Goal: Communication & Community: Answer question/provide support

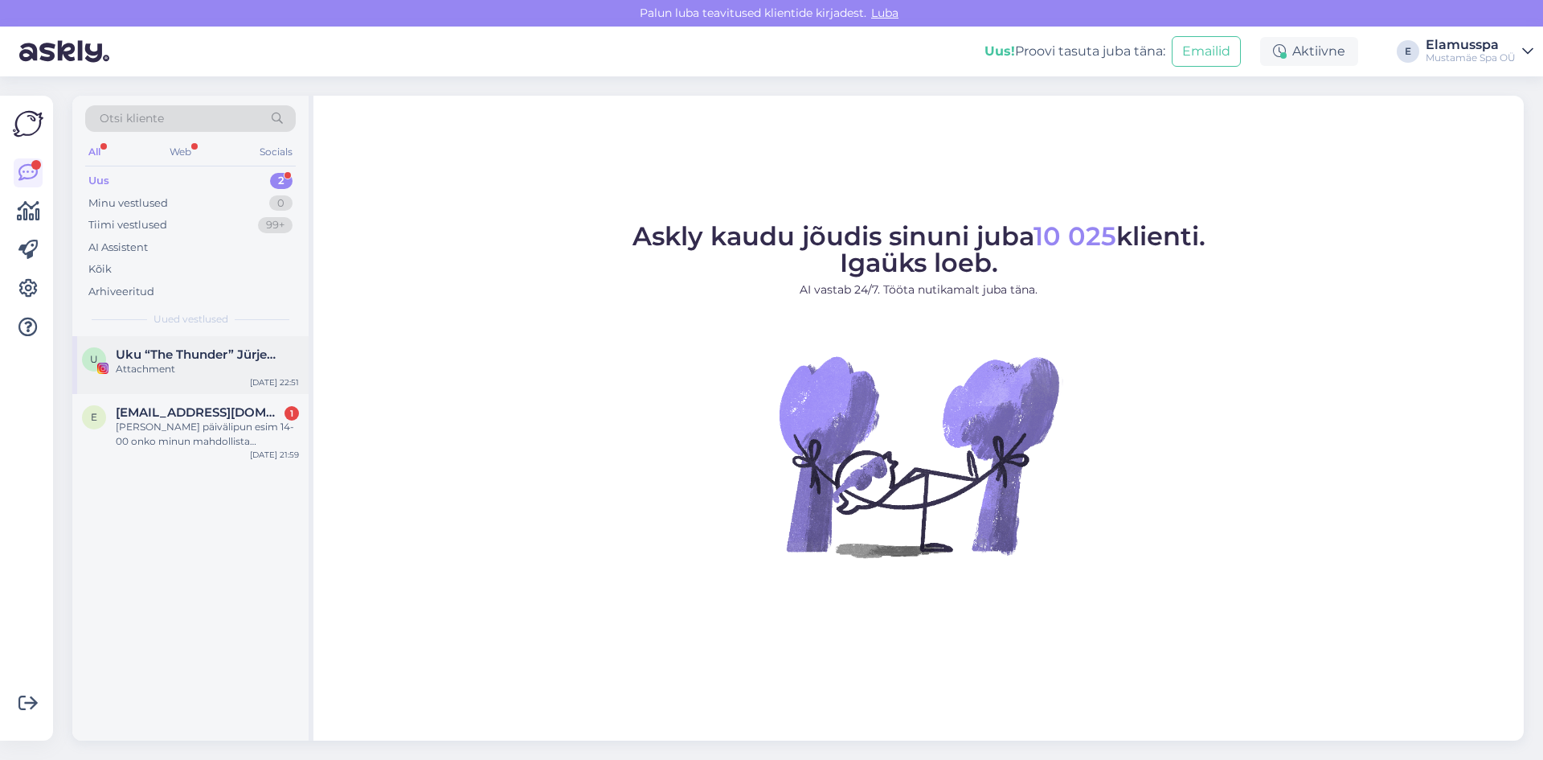
click at [216, 343] on div "U Uku “The Thunder” Jürjendal Attachment [DATE] 22:51" at bounding box center [190, 365] width 236 height 58
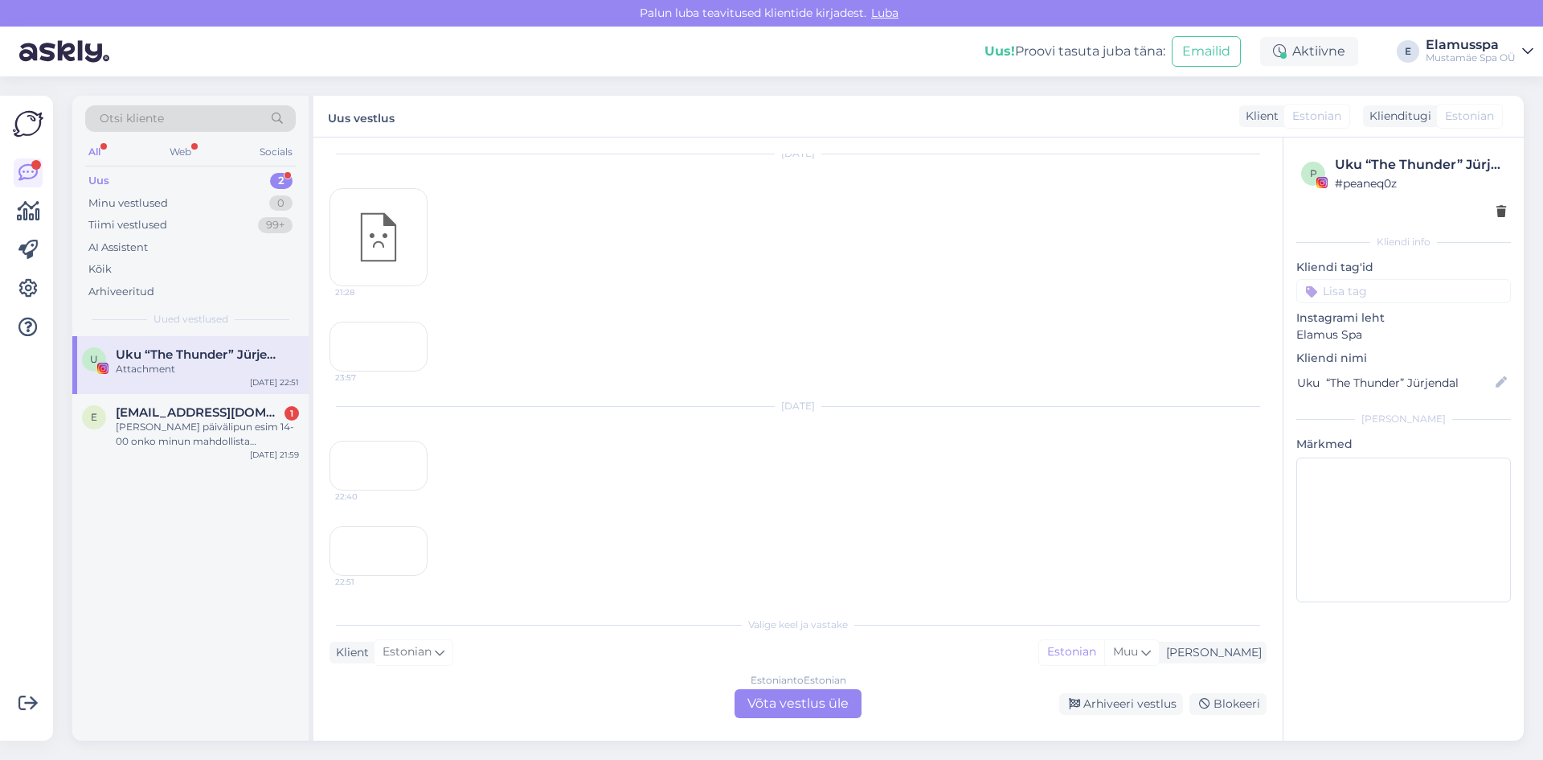
scroll to position [3722, 0]
click at [391, 440] on div "22:40" at bounding box center [379, 465] width 98 height 50
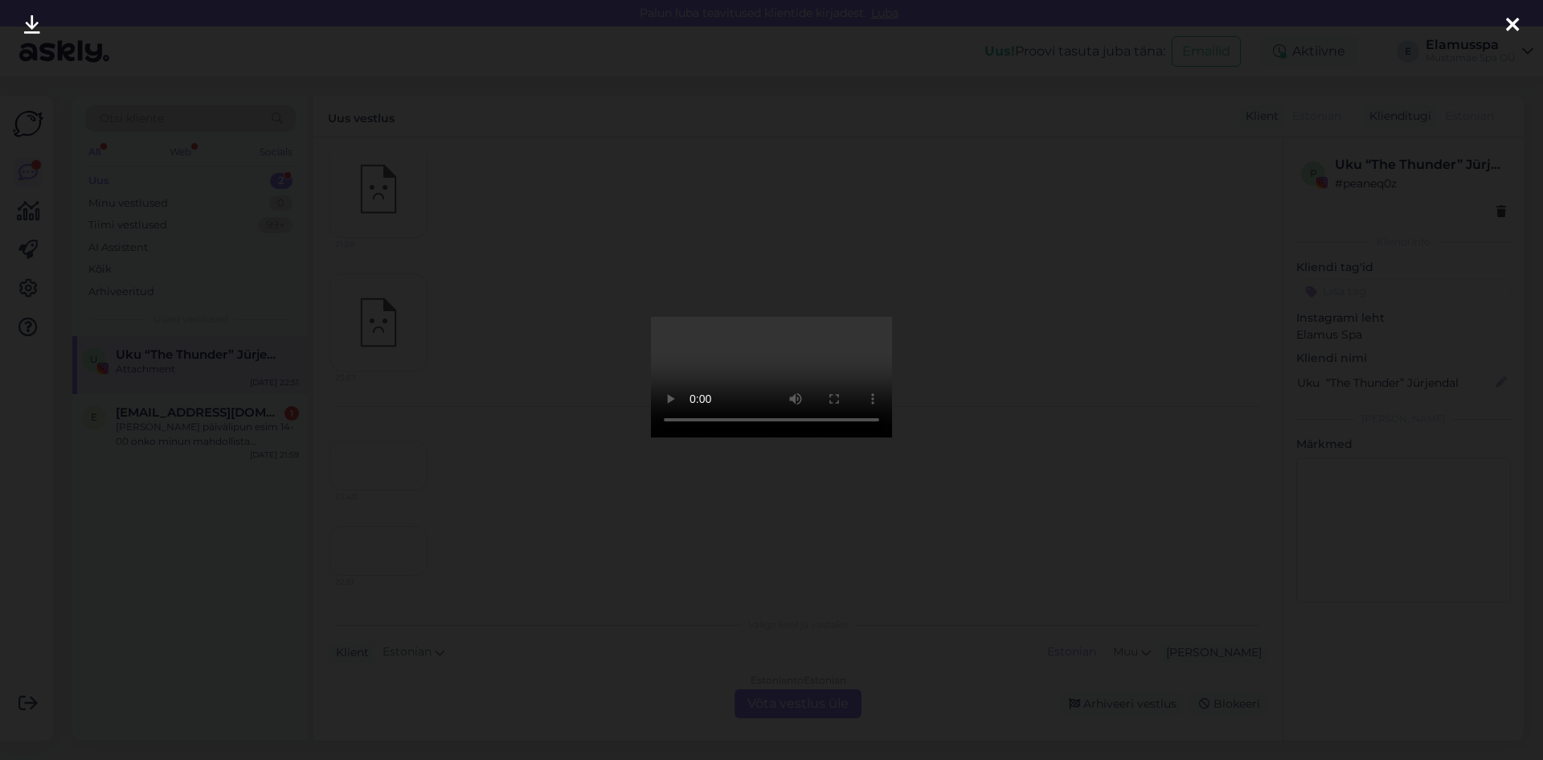
click at [1511, 29] on icon at bounding box center [1512, 25] width 13 height 21
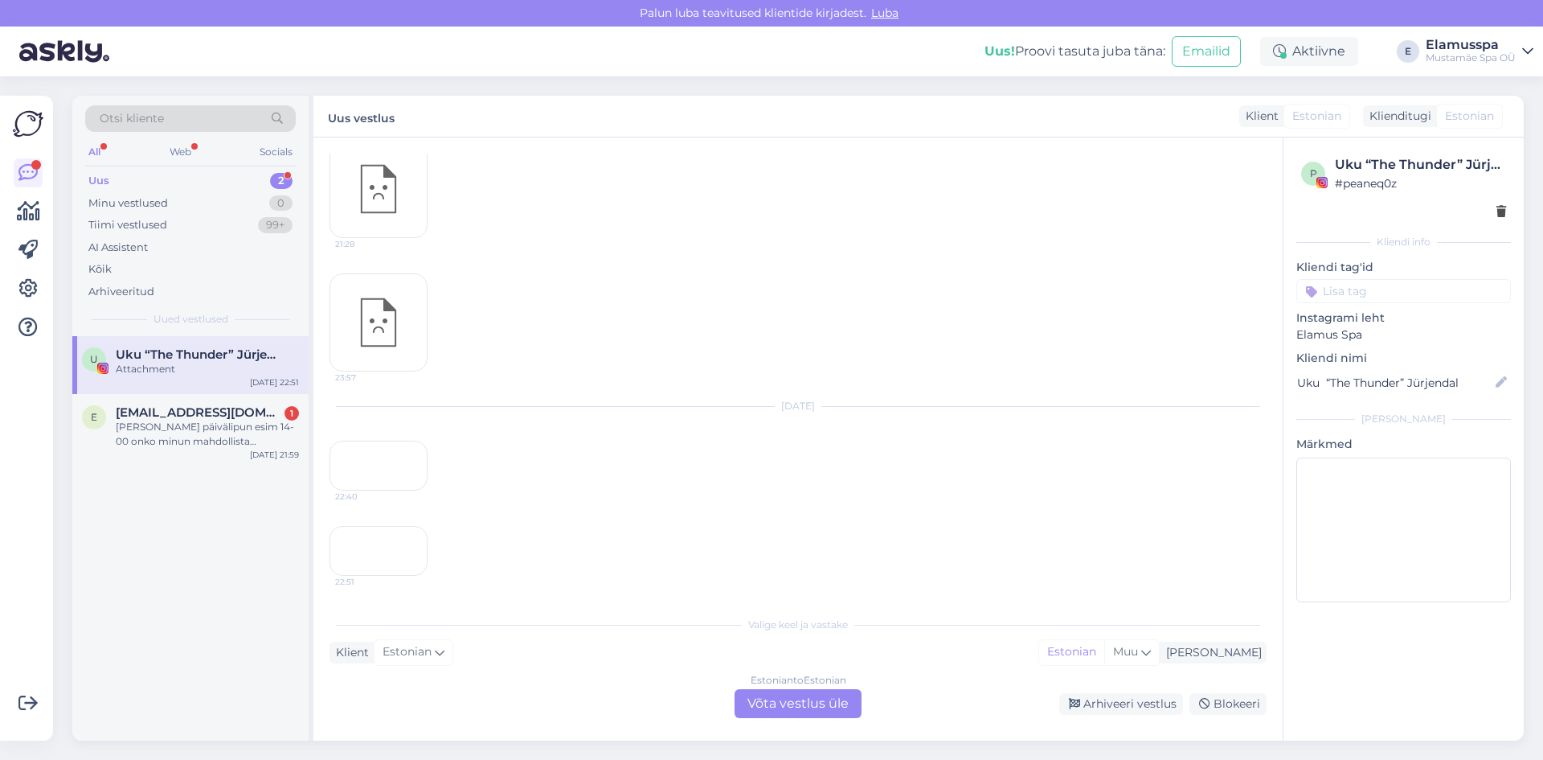
click at [362, 526] on div "22:51" at bounding box center [379, 551] width 98 height 50
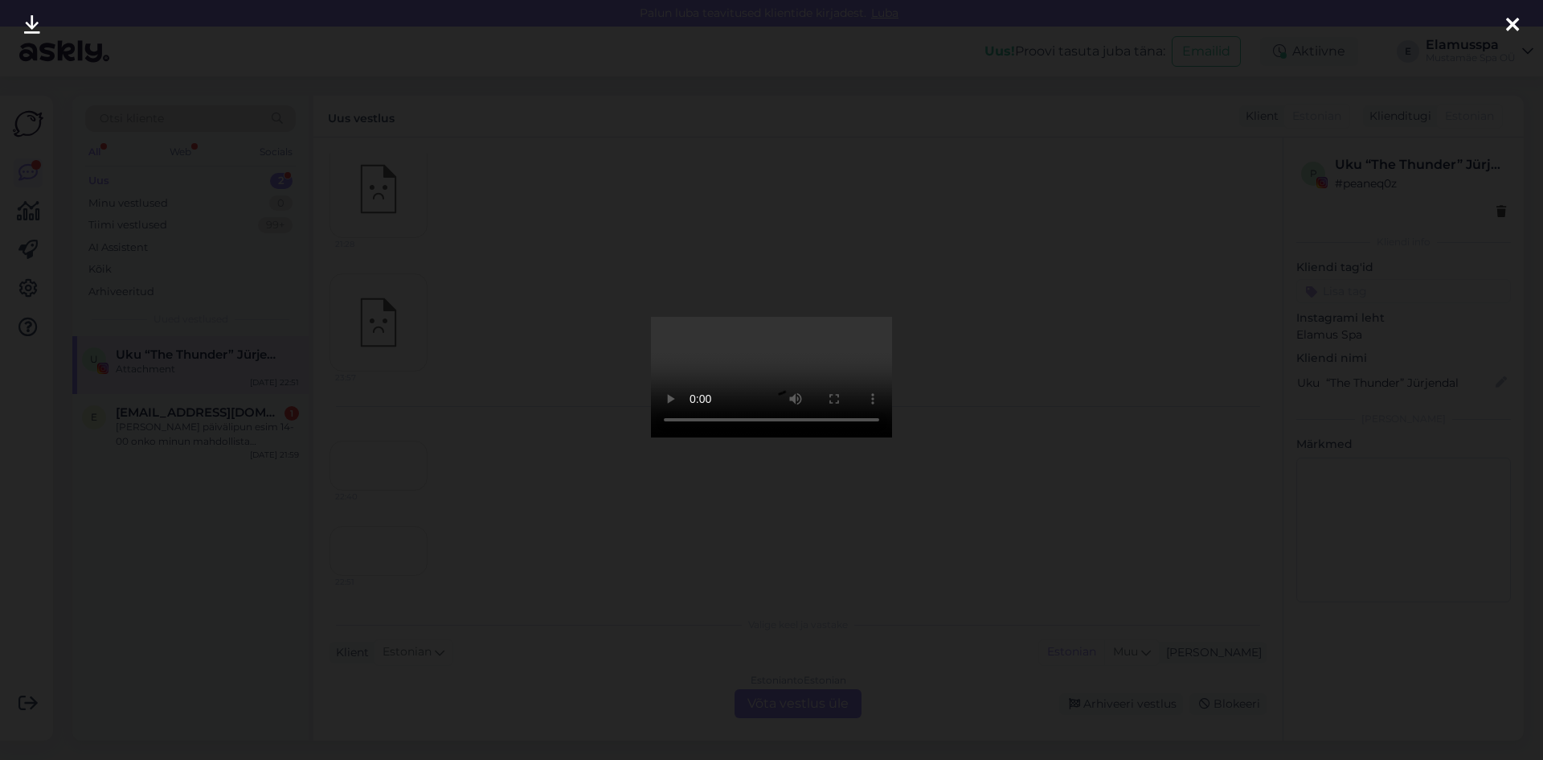
click at [1517, 31] on icon at bounding box center [1512, 25] width 13 height 21
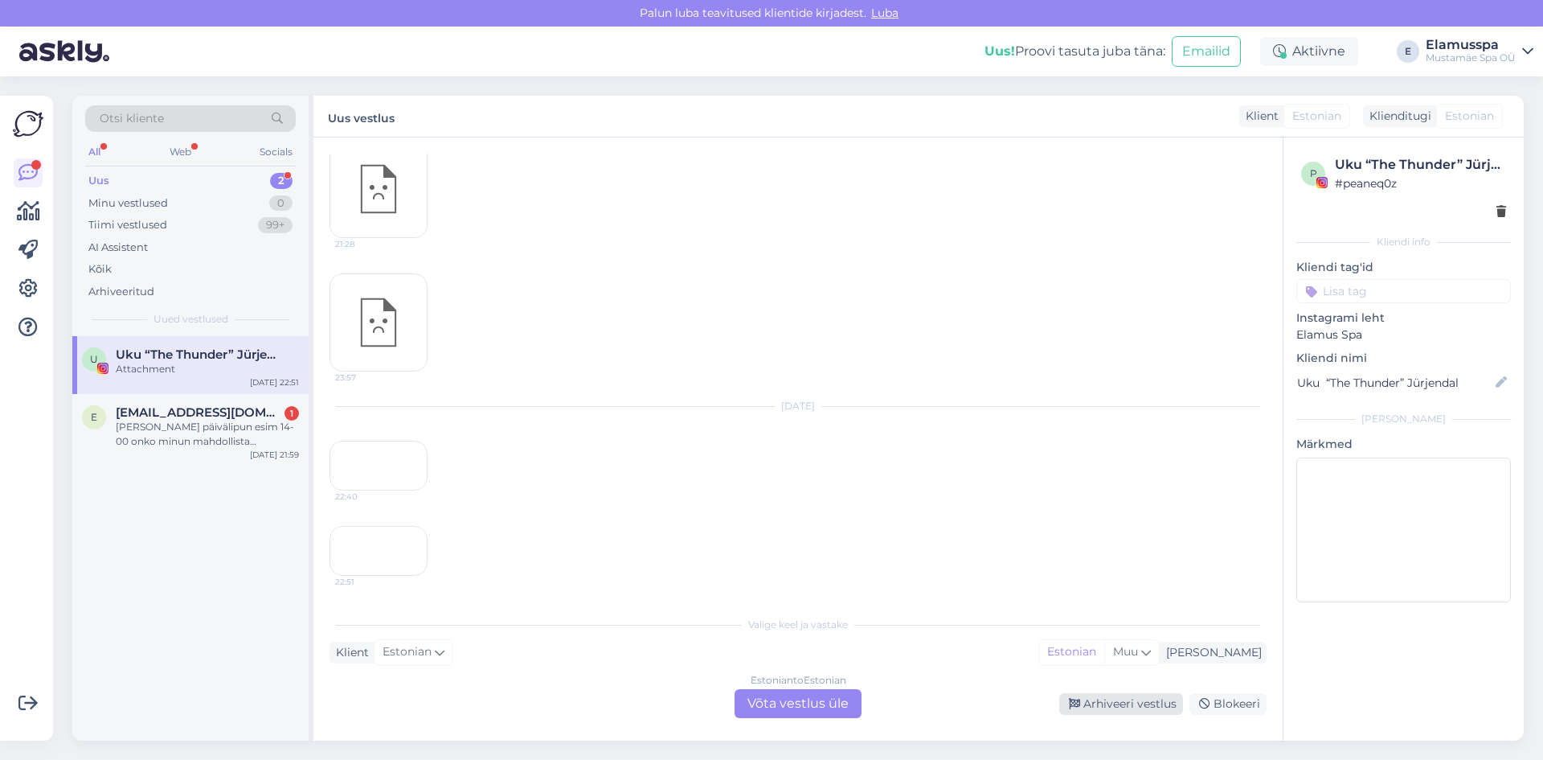
click at [1107, 695] on div "Arhiveeri vestlus" at bounding box center [1121, 704] width 124 height 22
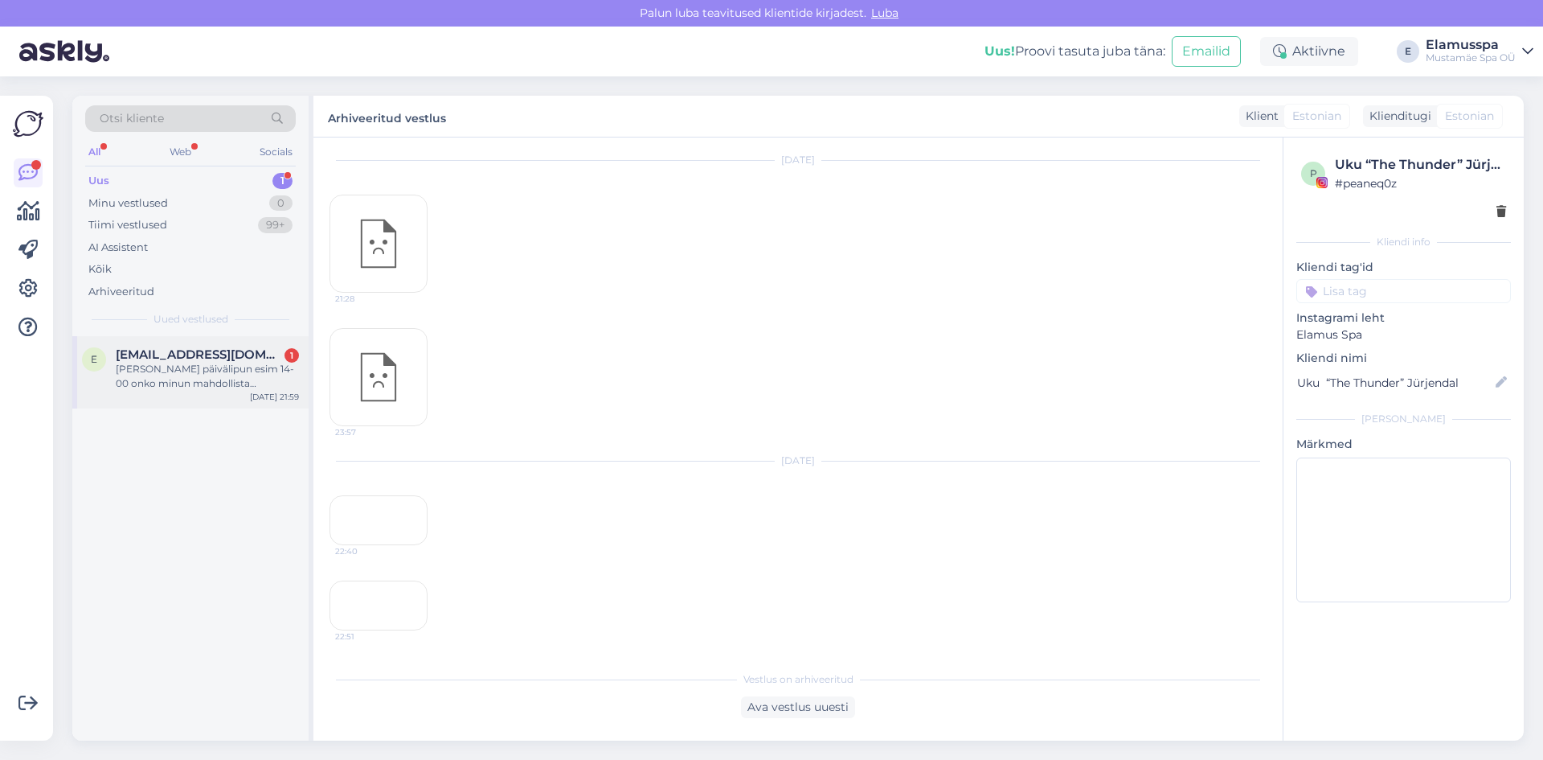
click at [165, 363] on div "[PERSON_NAME] päivälipun esim 14-00 onko minun mahdollista [PERSON_NAME] syömäs…" at bounding box center [207, 376] width 183 height 29
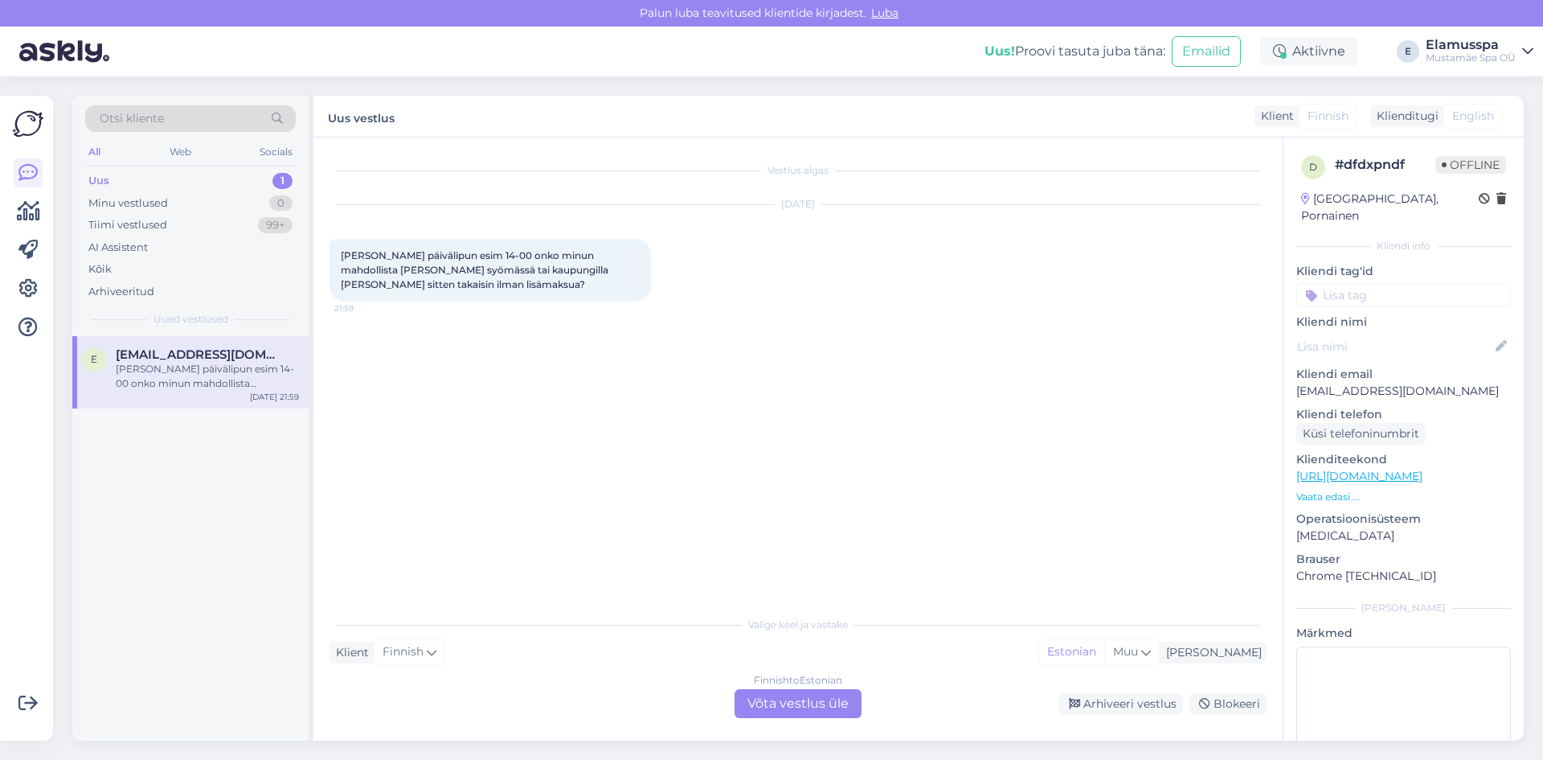
click at [789, 697] on div "Finnish to Estonian Võta vestlus üle" at bounding box center [798, 703] width 127 height 29
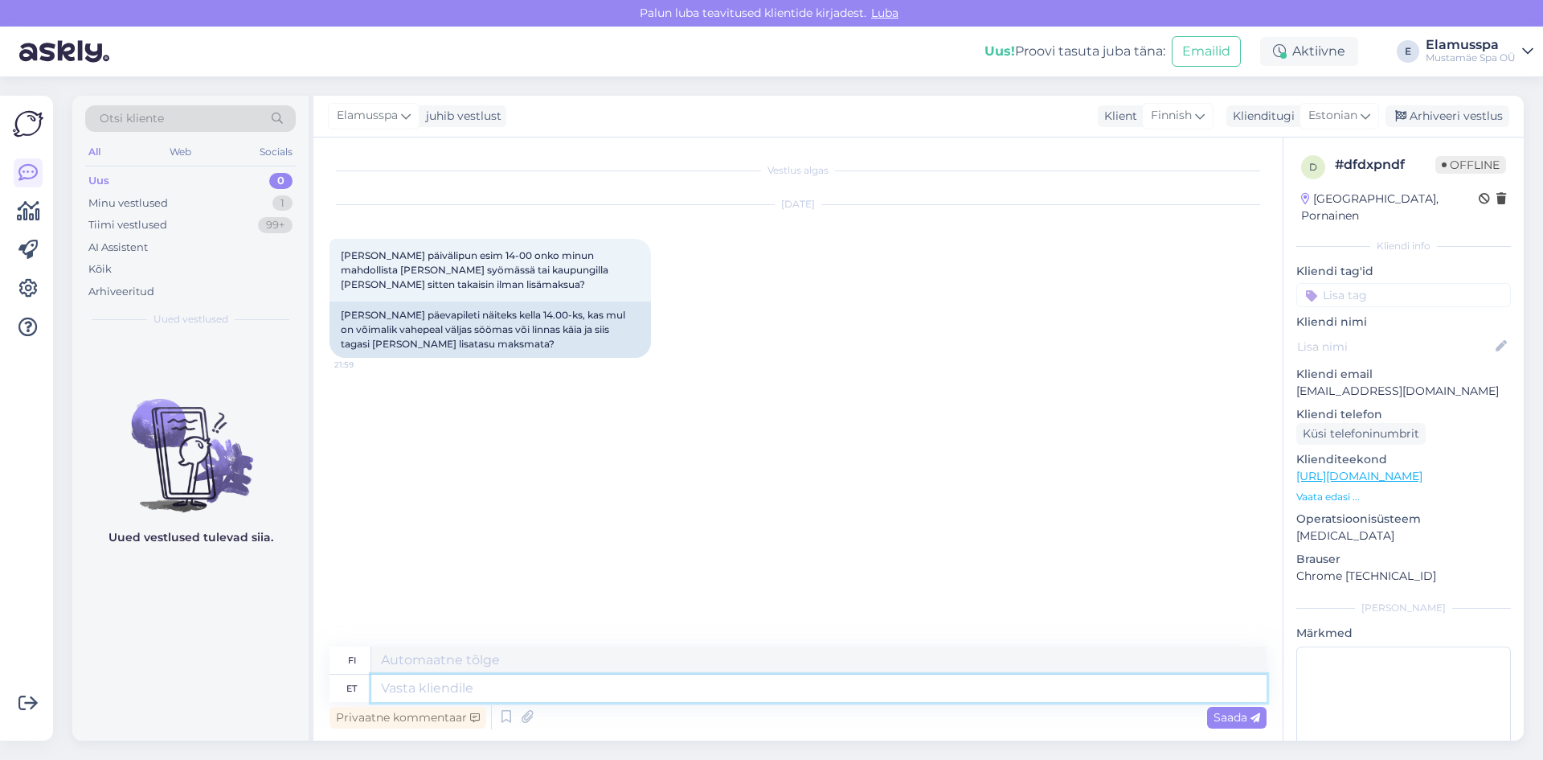
click at [425, 683] on textarea at bounding box center [818, 687] width 895 height 27
type textarea "Tere!"
type textarea "Hei!"
type textarea "Tere! Elamus"
type textarea "Hei! Kokemus"
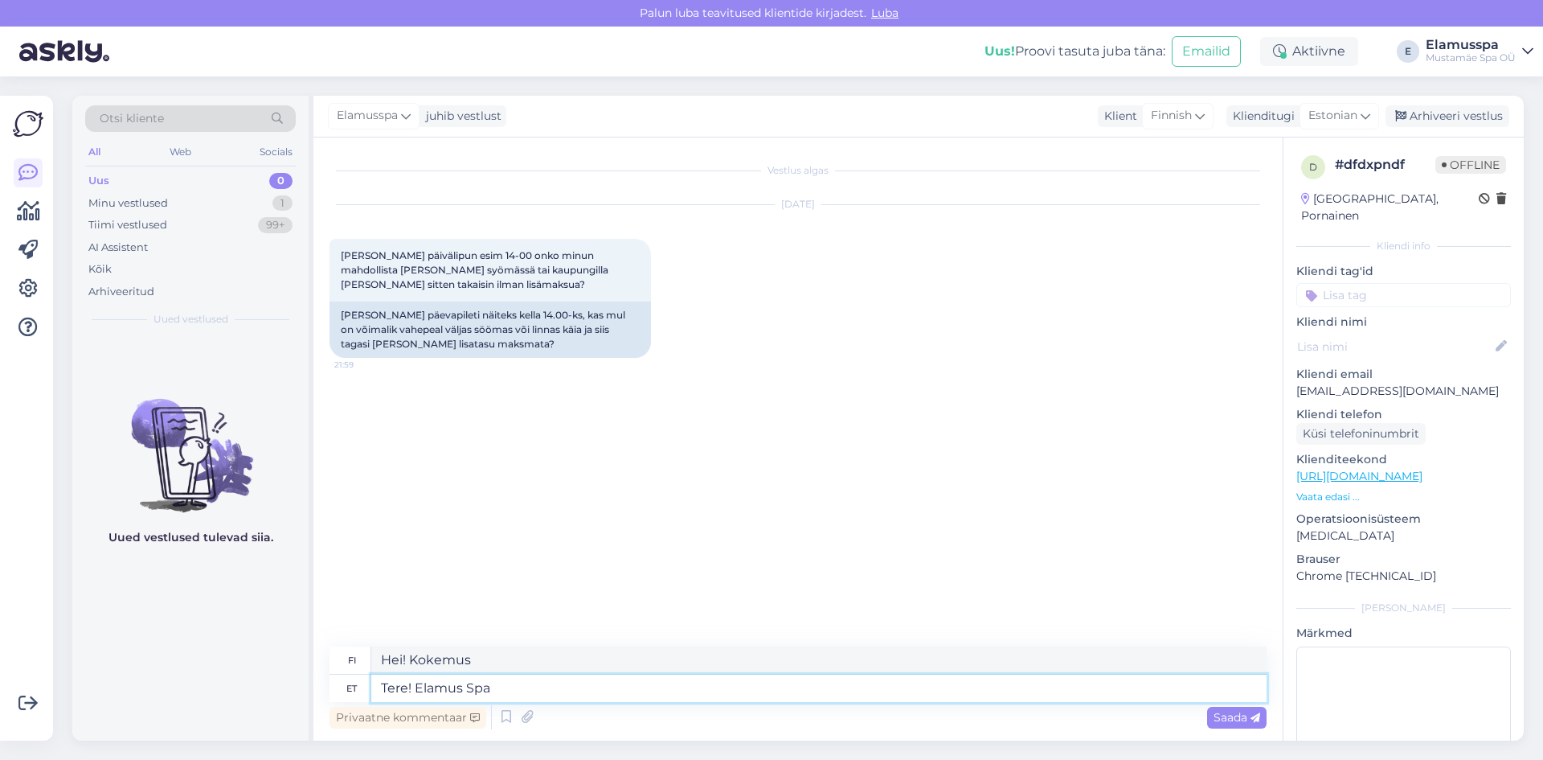
type textarea "Tere! Elamus Spa"
type textarea "Hei! Koe kylpylä"
type textarea "Tere! Elamus Spa pilet"
type textarea "Hei! Elamus Spa -lippu"
type textarea "Tere! Elamus Spa pilet kehti"
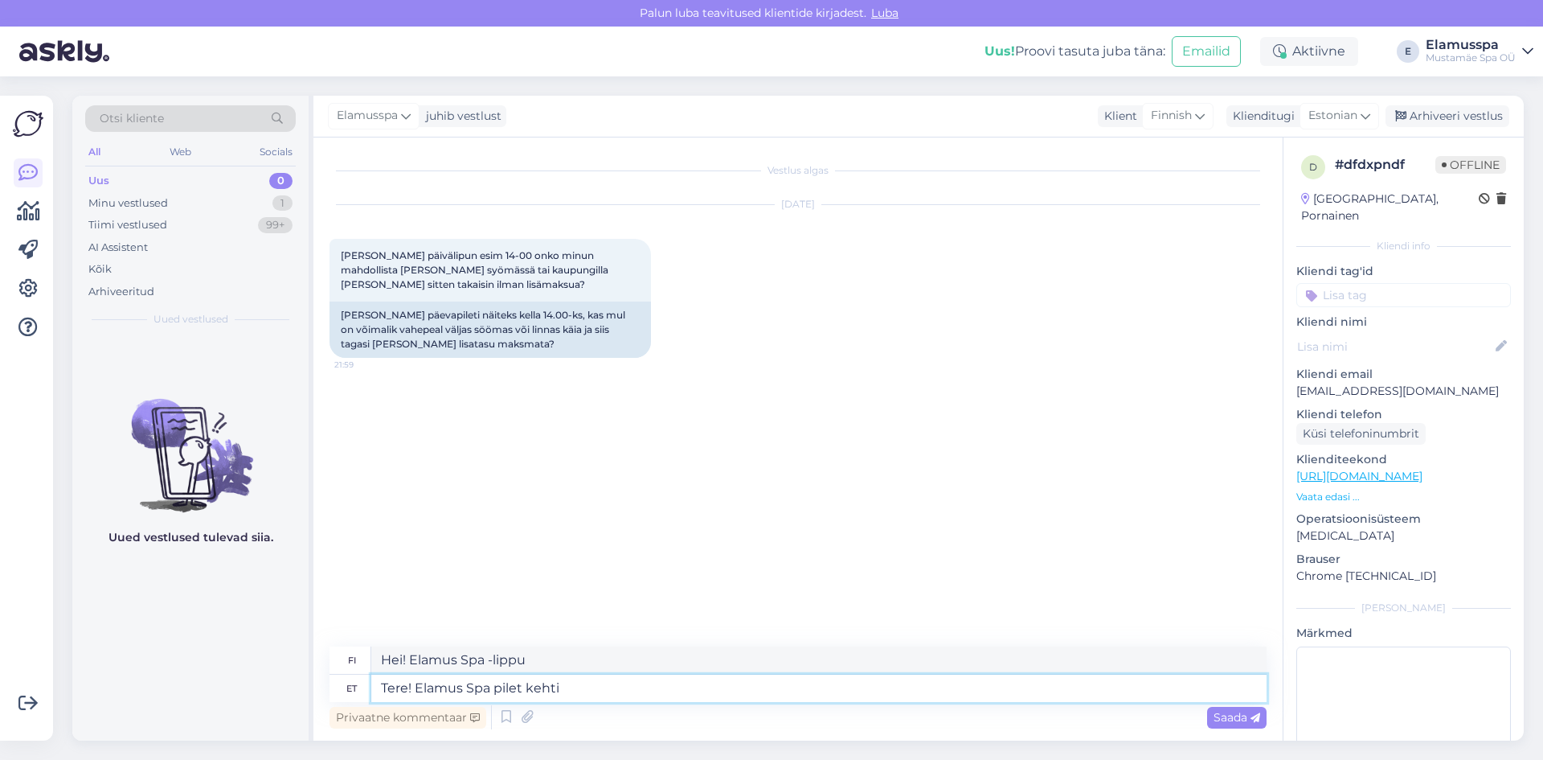
type textarea "Hei! Elamus Spa -lippu on voimassa."
type textarea "Tere! Elamus Spa pilet kehtib"
type textarea "Hei! Elamus Spa -lippu on voimassa"
type textarea "Tere! Elamus Spa pilet kehtib sisenemisest"
type textarea "Hei! Elamus Spa -lippu on voimassa sisäänpääsyhetkestä lähtien."
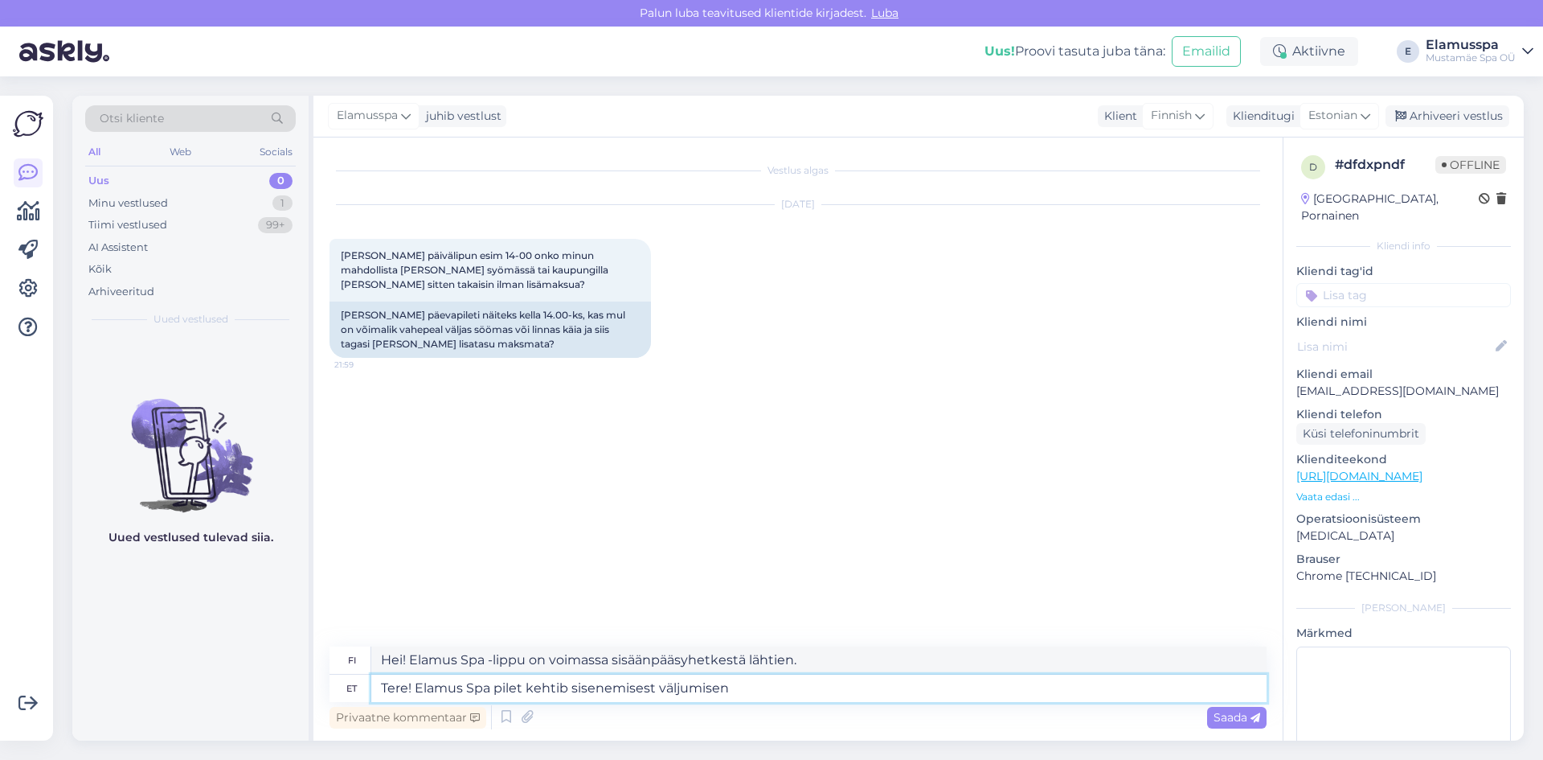
type textarea "Tere! Elamus Spa pilet kehtib sisenemisest väljumiseni"
type textarea "Hei! Elamus Spa -lippu on voimassa sisäänkäynnistä uloskäyntiin."
type textarea "Tere! Elamus Spa pilet kehtib sisenemisest väljumiseni, seega"
type textarea "Hei! Elamus Spa -lippu on voimassa sisäänkäynnistä uloskäyntiin, joten"
type textarea "Tere! Elamus Spa pilet kehtib sisenemisest väljumiseni"
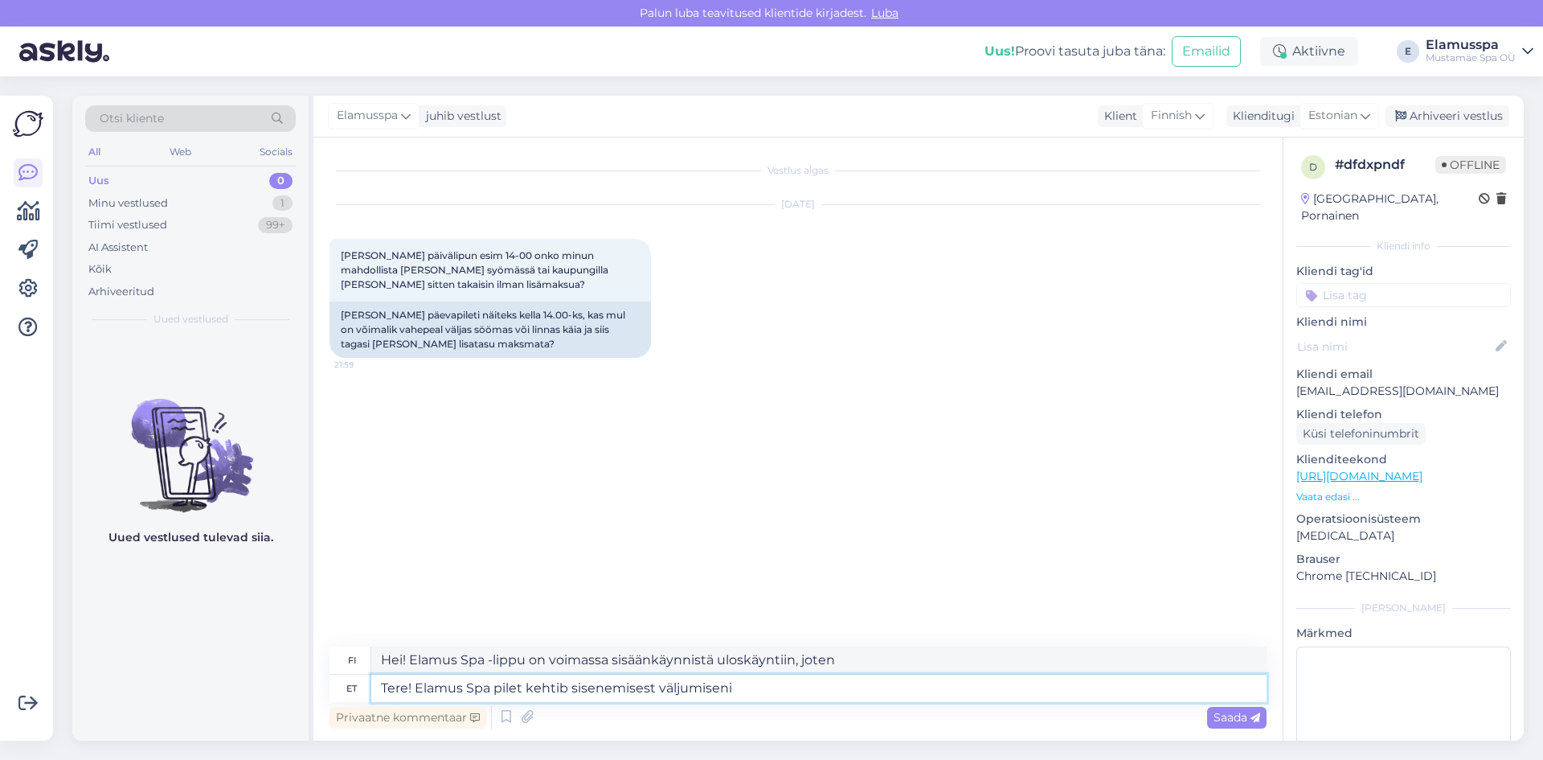
type textarea "Hei! Elamus Spa -lippu on voimassa sisäänkäynnistä uloskäyntiin."
type textarea "Tere! Elamus Spa pilet kehtib sisenemisest väljumiseni - e"
type textarea "Hei! Elamus Spa -lippu on voimassa sisäänkäynnistä uloskäyntiin -"
type textarea "Tere! Elamus Spa pilet kehtib sisenemisest väljumiseni - ei"
type textarea "Hei! Elamus Spa -lippu on voimassa sisäänkäynnistä uloskäyntiin - ei"
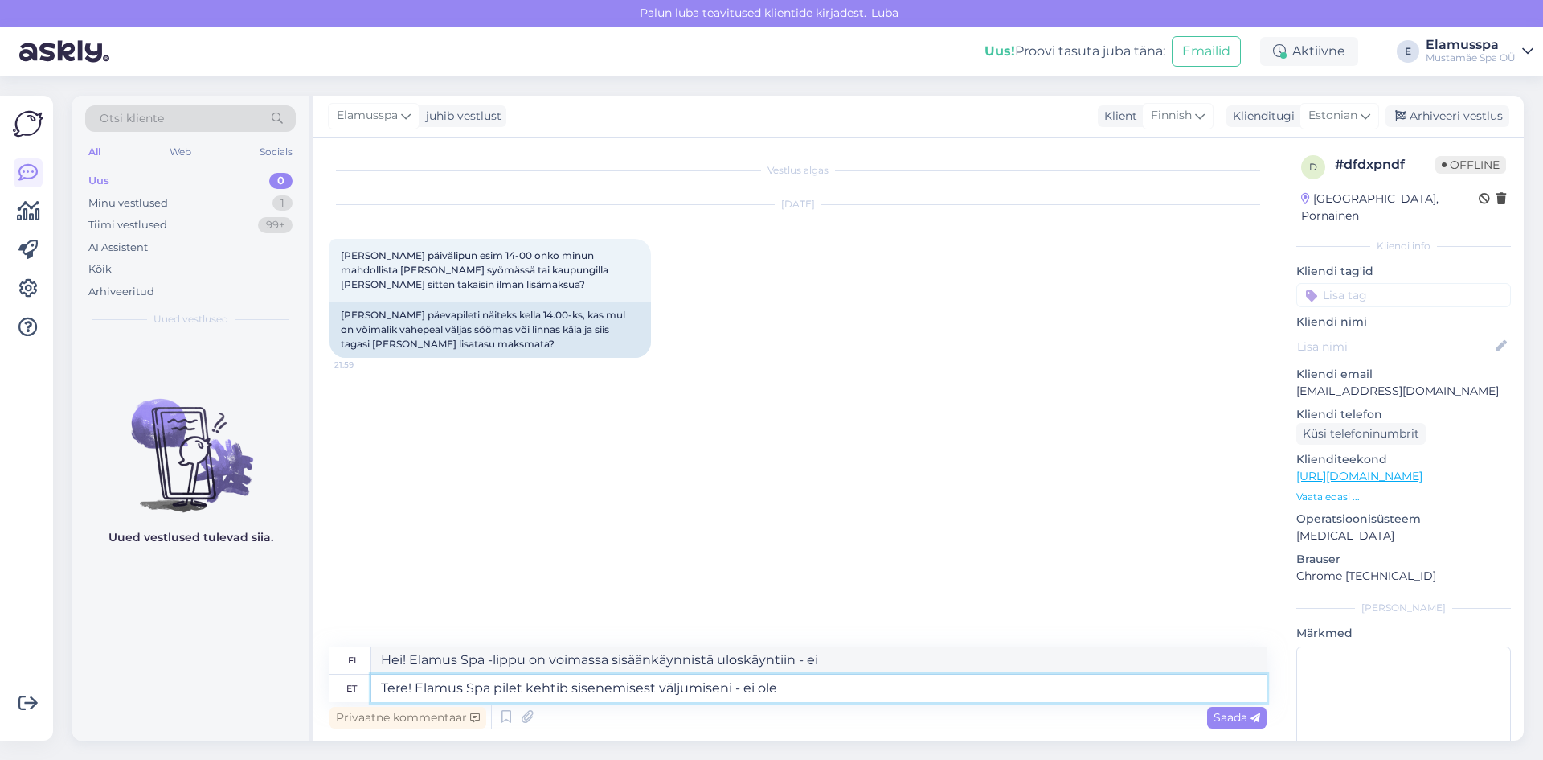
type textarea "Tere! Elamus Spa pilet kehtib sisenemisest väljumiseni - ei ole"
type textarea "Hei! Elamus Spa -lippu on voimassa sisäänkäynnistä uloskäyntiin - ei ole"
type textarea "Tere! Elamus Spa pilet kehtib sisenemisest väljumiseni - ei ole kahjuks"
type textarea "Hei! Elamus Spa -lippu on voimassa sisäänkäynnistä uloskäyntiin - valitettavast…"
type textarea "Tere! Elamus Spa pilet kehtib sisenemisest väljumiseni - ei ole kahjuks v"
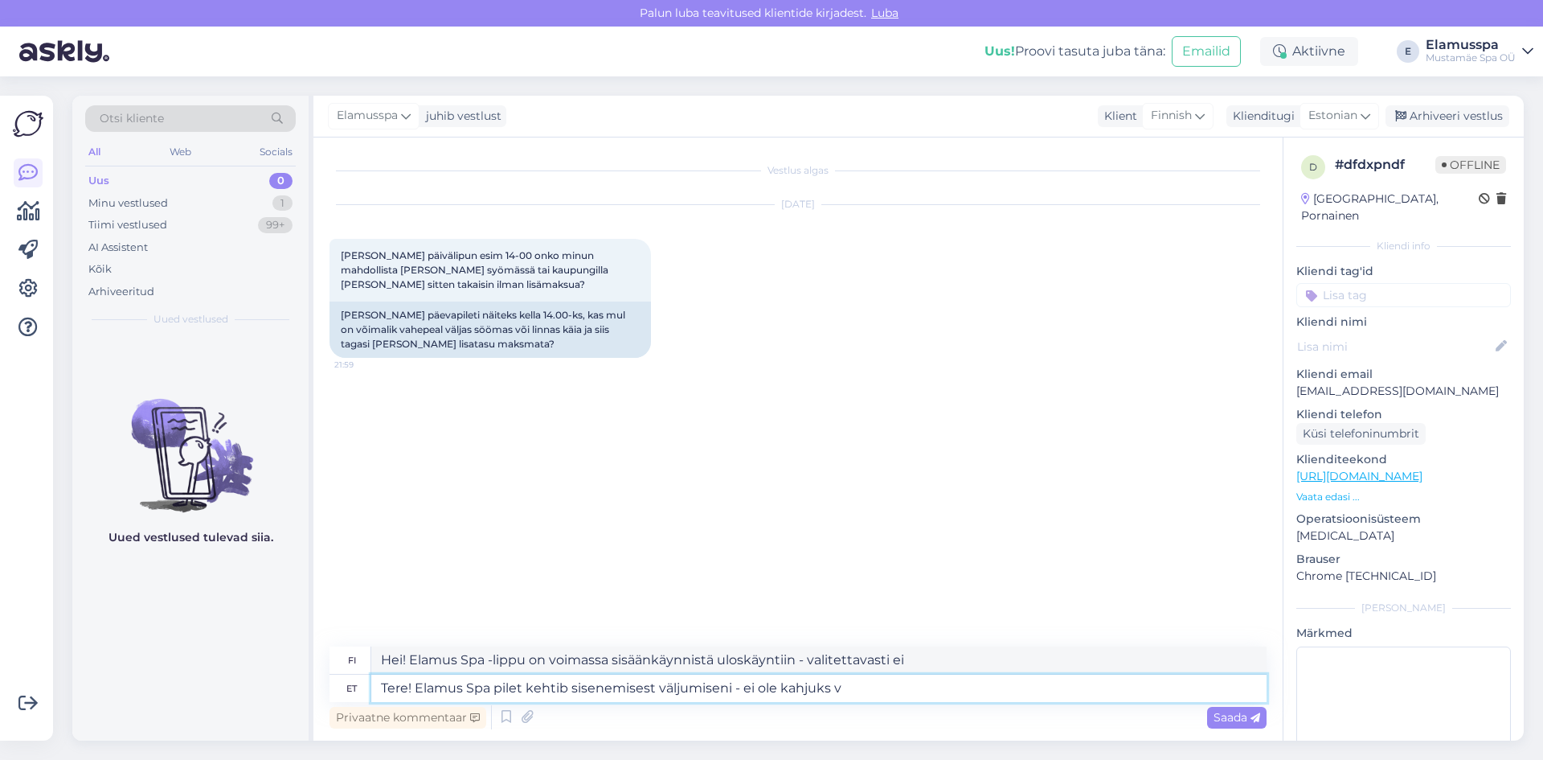
type textarea "Hei! Elamus Spa -lippu on voimassa sisäänkäynnistä uloskäyntiin - valitettavast…"
type textarea "Tere! Elamus Spa pilet kehtib sisenemisest väljumiseni - ei ole kahjuks võimalik"
type textarea "Hei! Elamus Spa -lippu on voimassa sisäänkäynnistä uloskäyntiin - valitettavast…"
type textarea "Tere! Elamus Spa pilet kehtib sisenemisest väljumiseni - ei ole kahjuks võimali…"
type textarea "Hei! Elamus Spa -lippu on voimassa sisäänkäynnistä uloskäyntiin - valitettavast…"
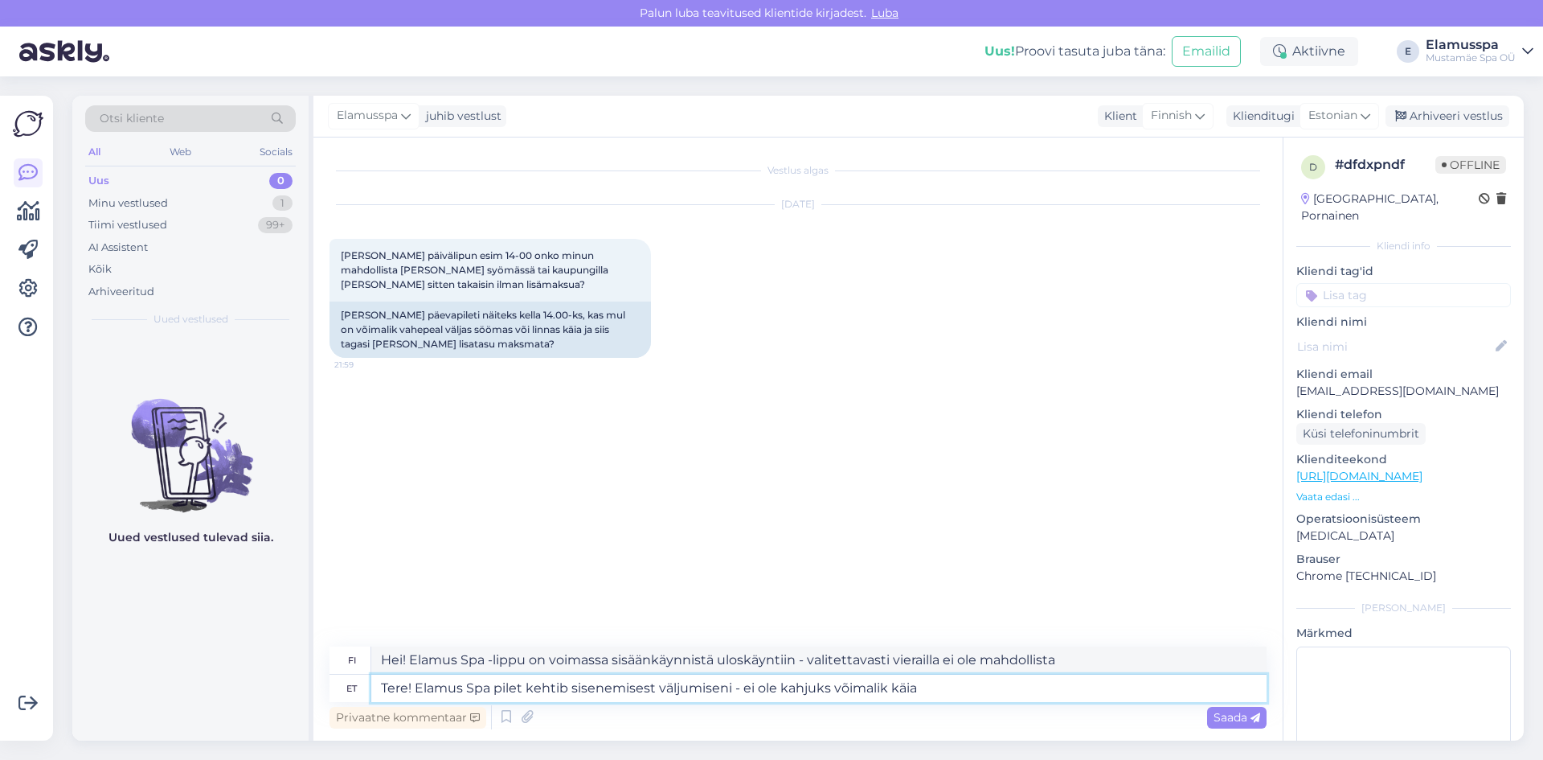
type textarea "Tere! Elamus Spa pilet kehtib sisenemisest väljumiseni - ei ole kahjuks võimali…"
type textarea "Hei! Elamus Spa -lippu on voimassa sisäänkäynnistä ulos - valitettavasti kylpyl…"
type textarea "Tere! Elamus Spa pilet kehtib sisenemisest väljumiseni - ei ole kahjuks võimali…"
type textarea "Hei! Elamus Spa -lippu on voimassa sisäänkäynnistä uloskäyntiin - valitettavast…"
type textarea "Tere! Elamus Spa pilet kehtib sisenemisest väljumiseni - ei ole kahjuks võimali…"
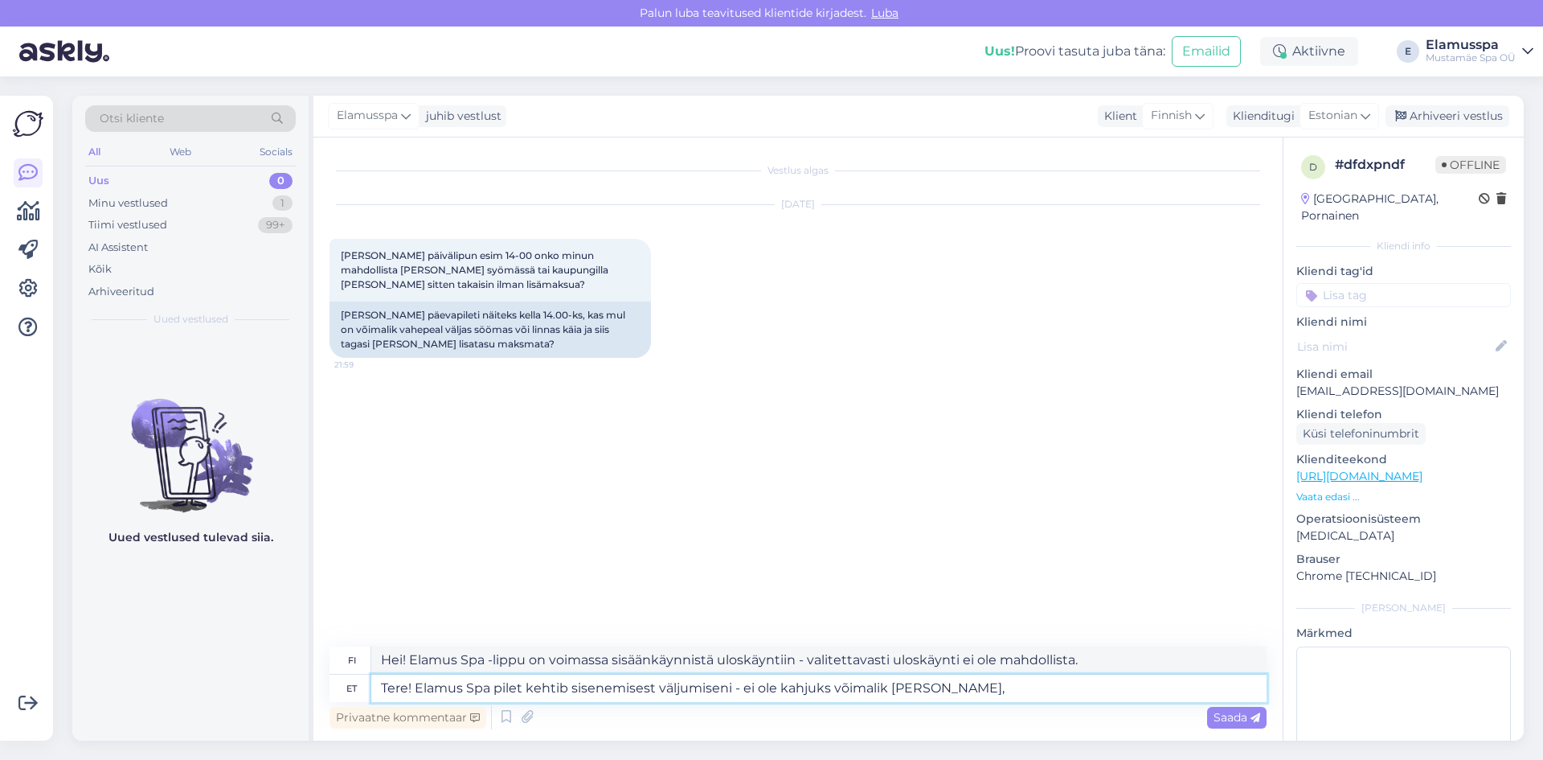
type textarea "Hei! Elamus Spa -lippu on voimassa sisäänkäynnistä ulos - valitettavasti ulos e…"
type textarea "Tere! Elamus Spa pilet kehtib sisenemisest väljumiseni - ei ole kahjuks võimali…"
type textarea "Hei! Elamus Spa -lippu on voimassa sisäänkäynnistä ulos - valitettavasti ulkona…"
type textarea "Tere! Elamus Spa pilet kehtib sisenemisest väljumiseni - ei ole kahjuks võimali…"
type textarea "Hei! Elamus Spa -lippu on voimassa sisäänkäynnistä ulos - valitettavasti ulos m…"
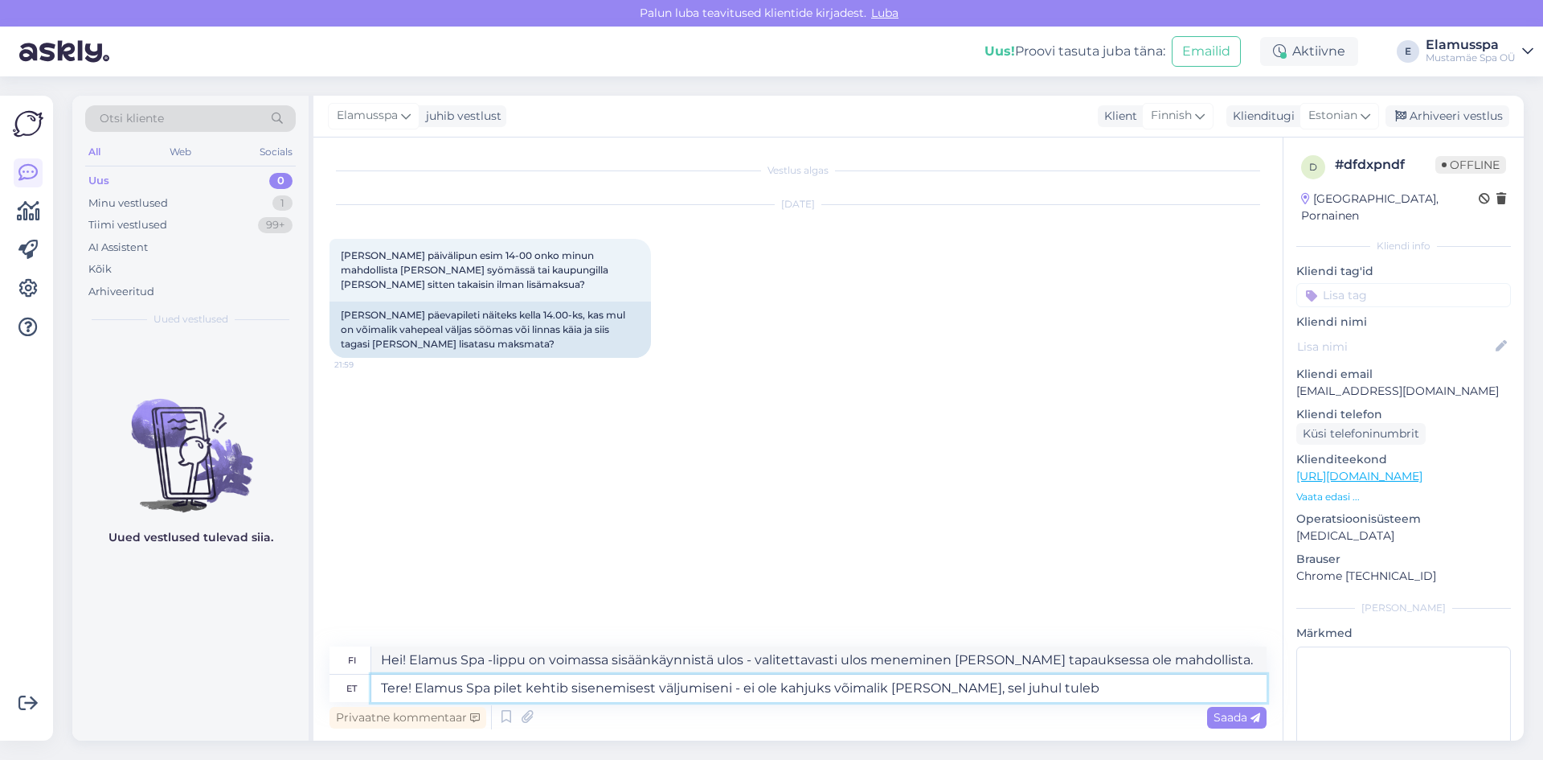
type textarea "Tere! Elamus Spa pilet kehtib sisenemisest väljumiseni - ei ole kahjuks võimali…"
type textarea "Hei! Elamus Spa -lippu on voimassa sisäänkäynnistä ulos - valitettavasti ulos m…"
type textarea "Tere! Elamus Spa pilet kehtib sisenemisest väljumiseni - ei ole kahjuks võimali…"
type textarea "Hei! Elamus Spa -lippu on voimassa sisäänkäynnistä uloskäyntiin – valitettavast…"
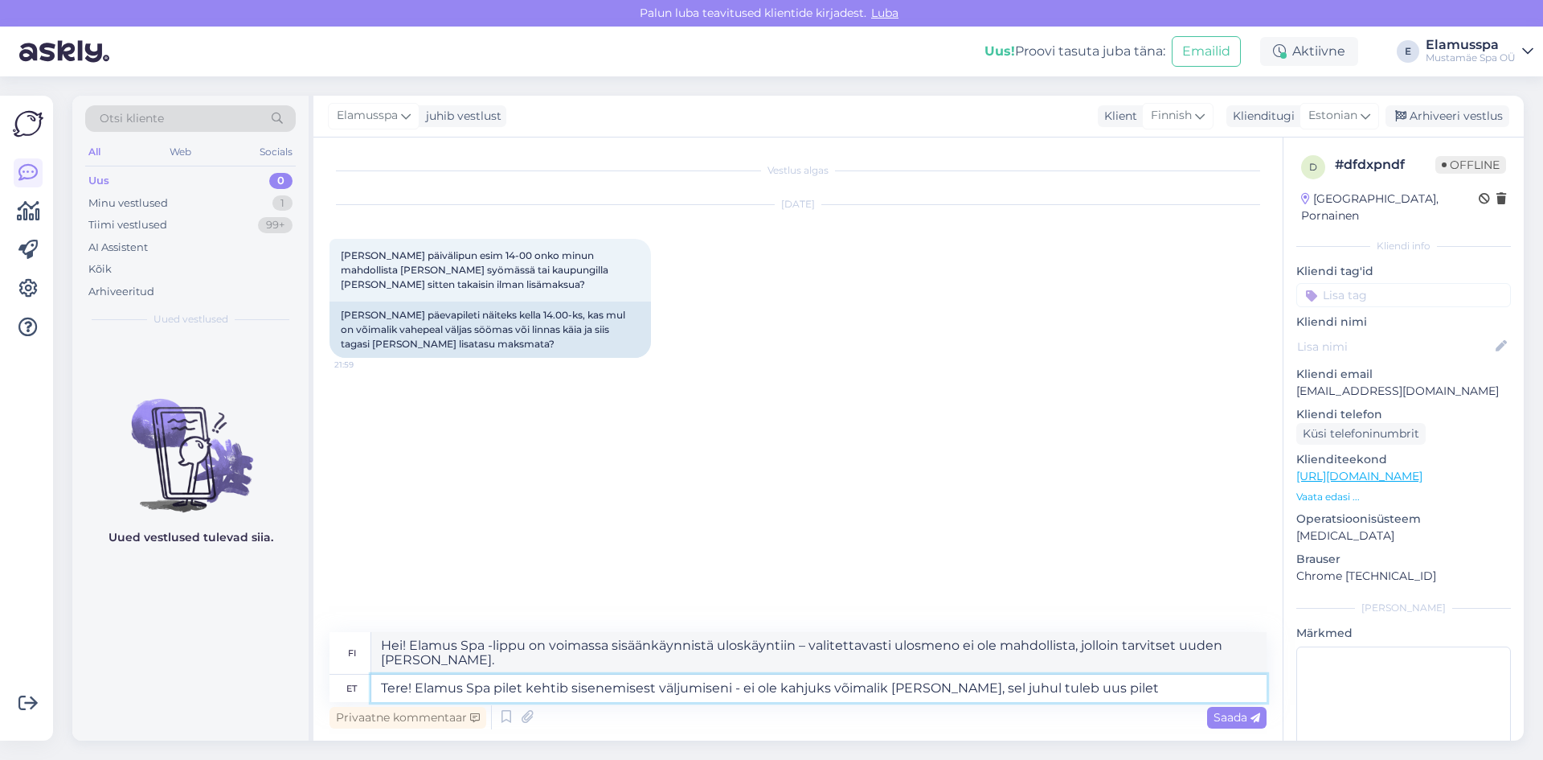
type textarea "Tere! Elamus Spa pilet kehtib sisenemisest väljumiseni - ei ole kahjuks võimali…"
type textarea "Hei! Elamus Spa -lippu on voimassa sisäänkäynnistä ulos - valitettavasti ulosme…"
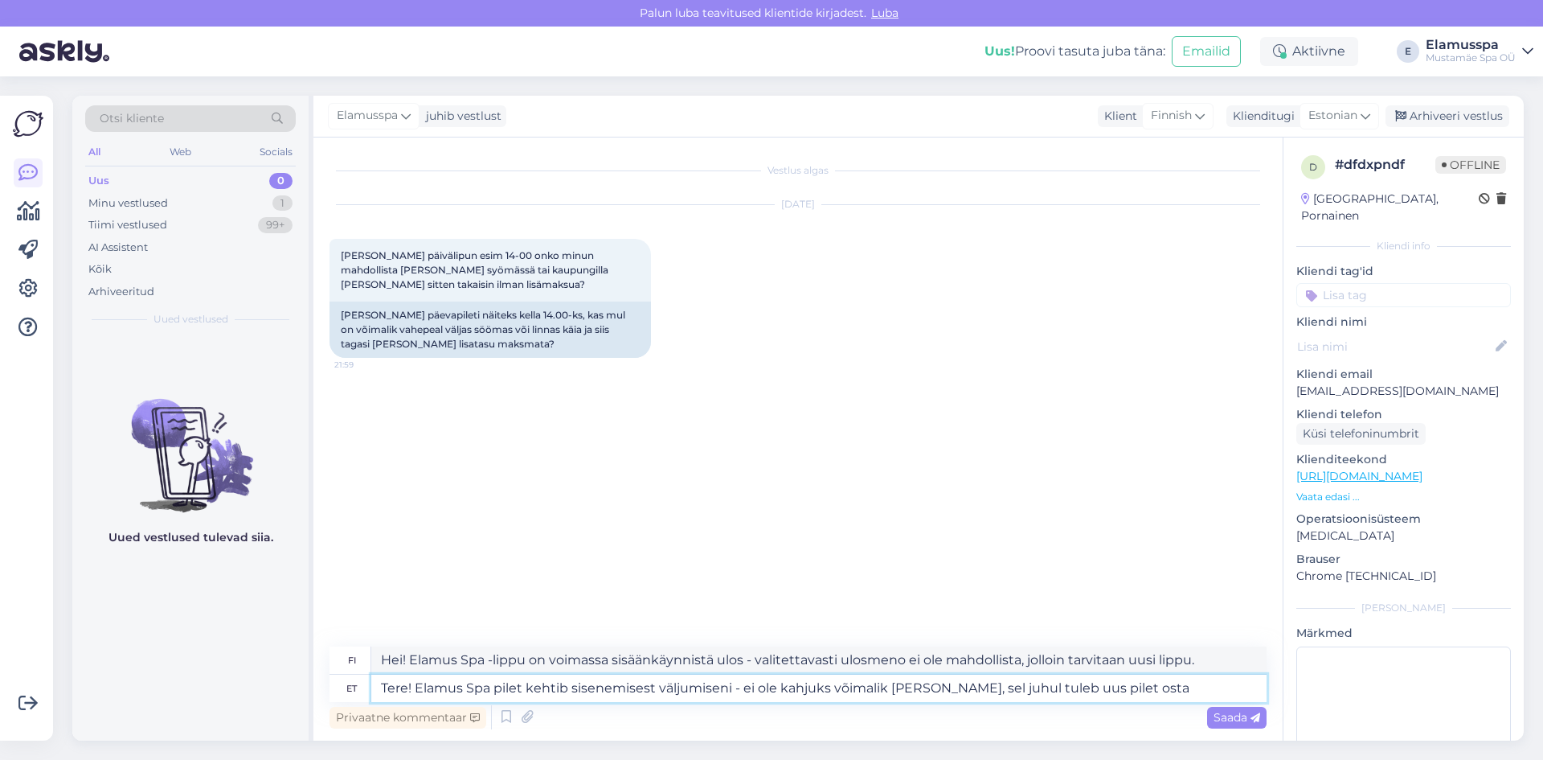
type textarea "Tere! Elamus Spa pilet kehtib sisenemisest väljumiseni - ei ole kahjuks võimali…"
type textarea "Hei! Elamus Span lippu on voimassa sisäänkäynnistä uloskäyntiin - valitettavast…"
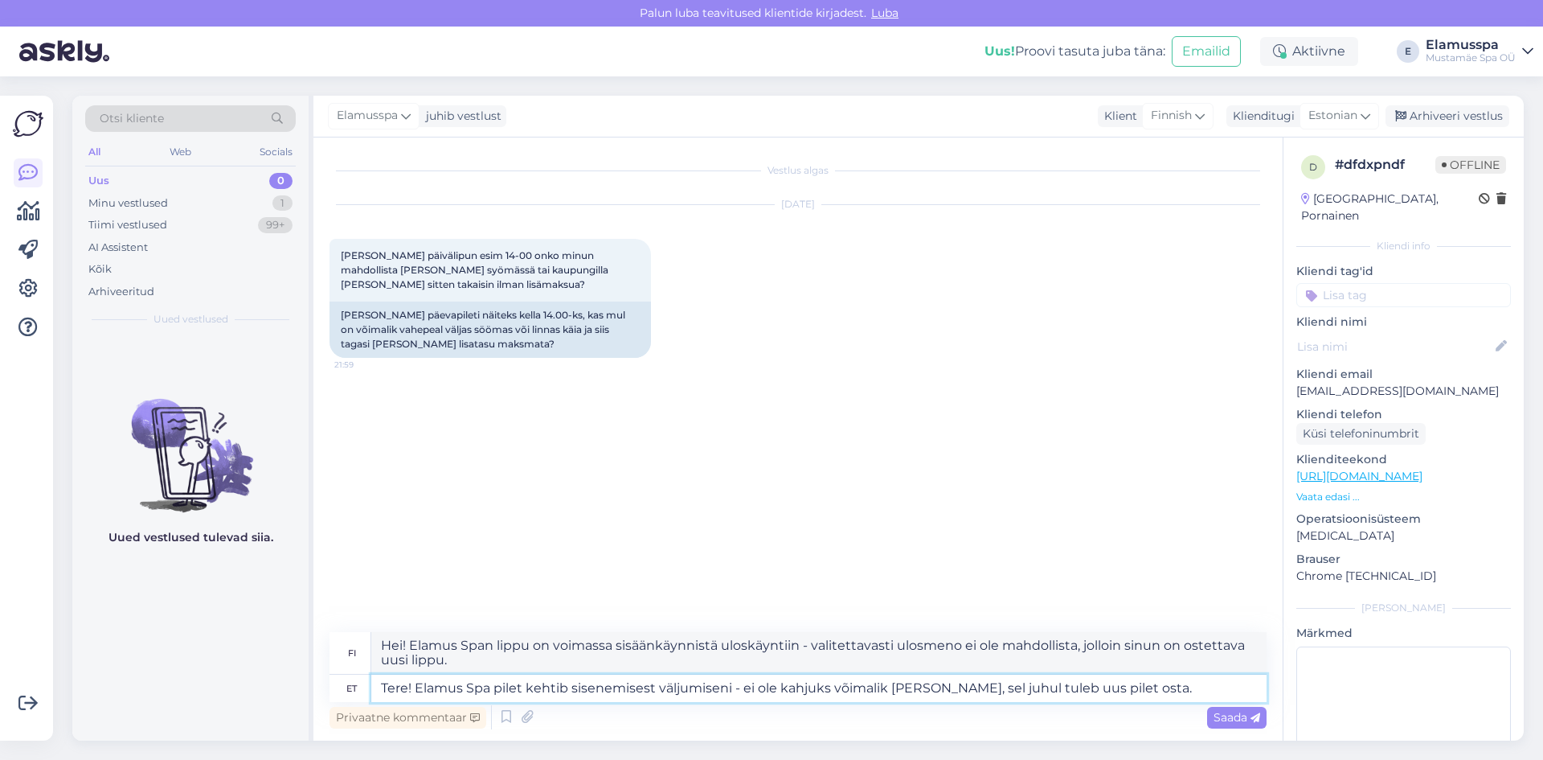
type textarea "Tere! Elamus Spa pilet kehtib sisenemisest väljumiseni - ei ole kahjuks võimali…"
type textarea "Hei! Elamus Span lippu on voimassa sisäänkäynnistä ulos - valitettavasti ulos e…"
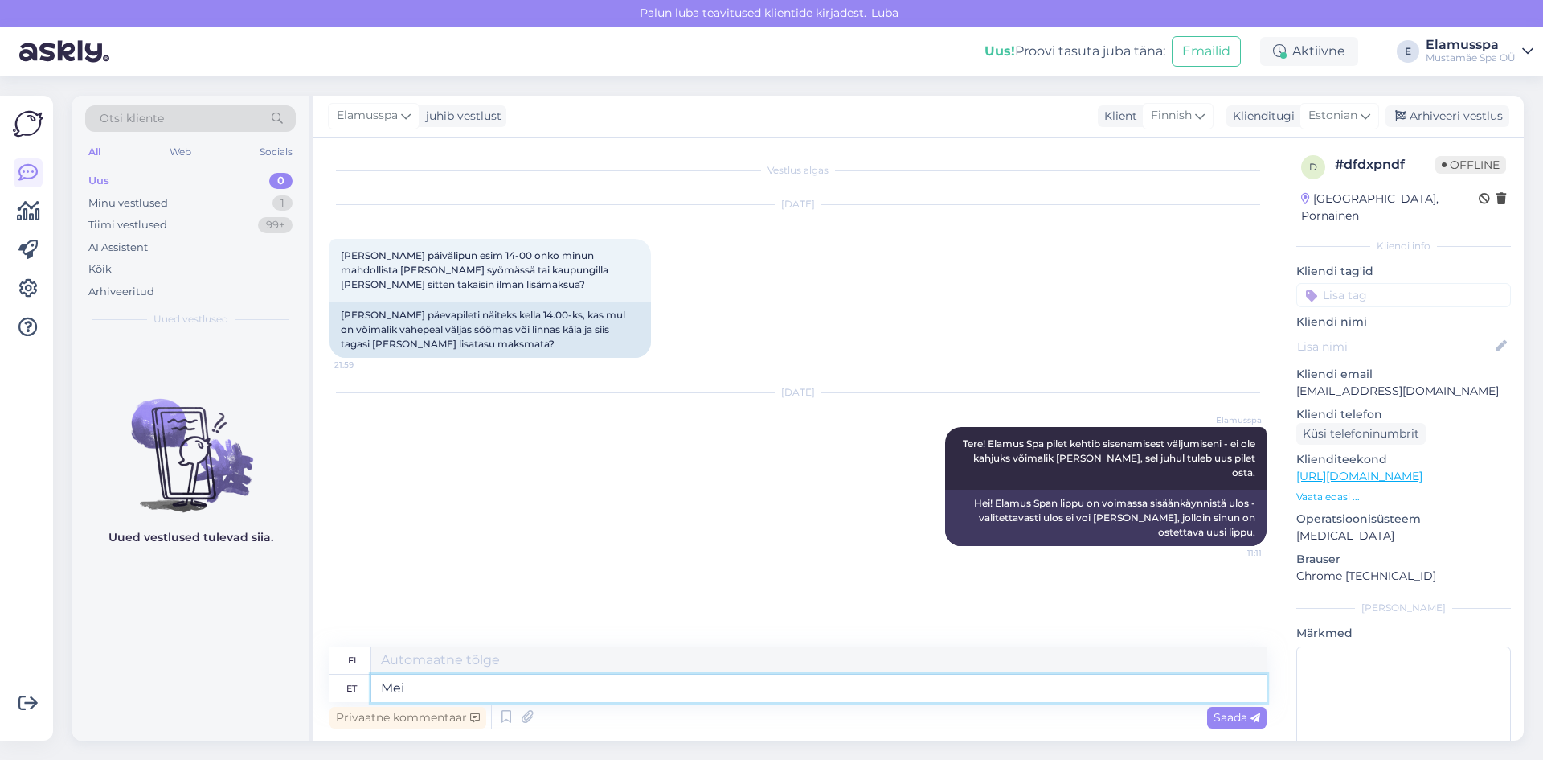
type textarea "Meil"
type textarea "Me"
type textarea "Meil on"
type textarea "Meillä on"
type textarea "Meil on baaris"
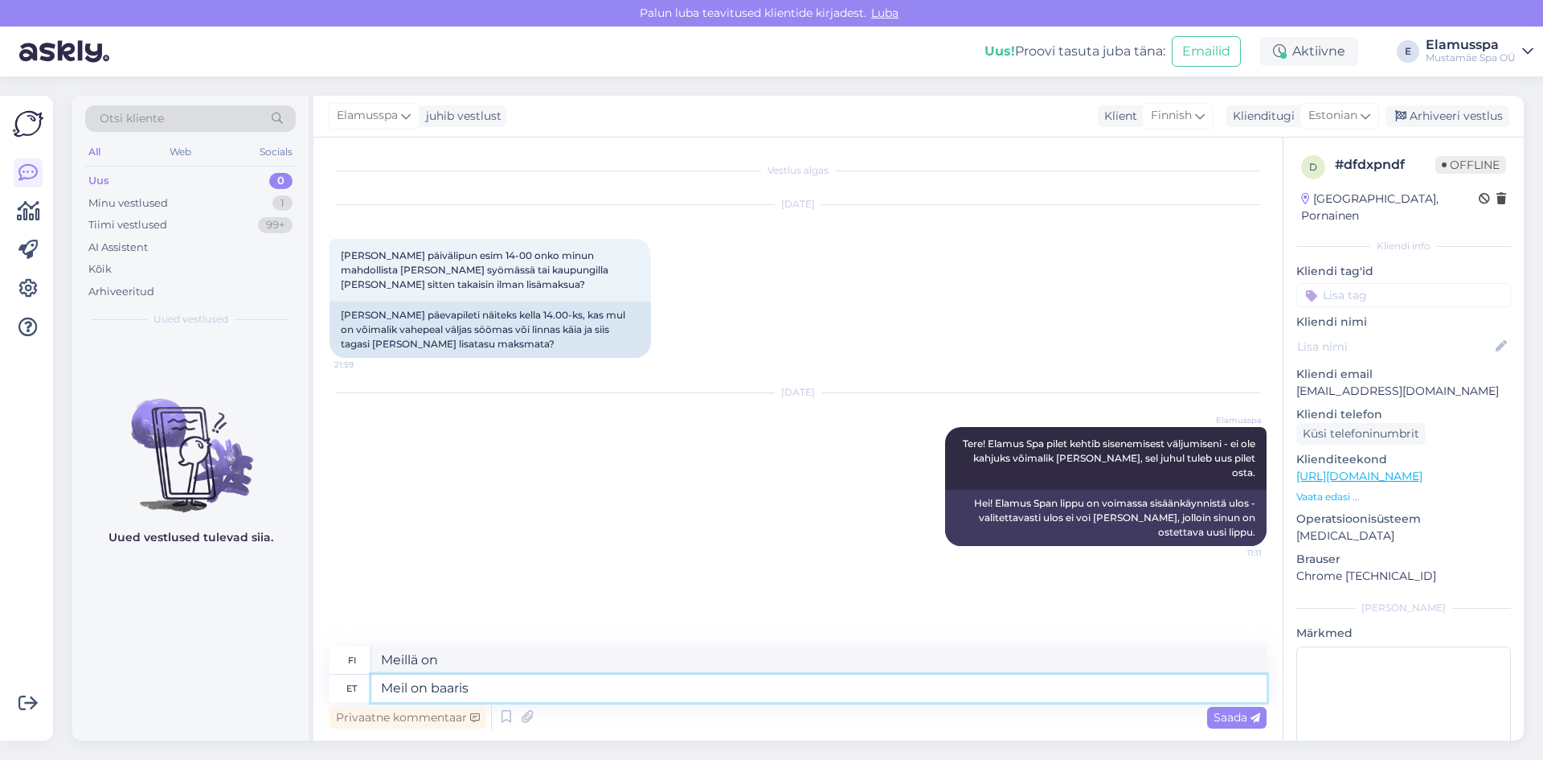
type textarea "Meillä on baari."
type textarea "Meil on baaris suurepärane"
type textarea "Meillä on hauskaa baarissa"
type textarea "Meil on baaris suurepärane joogi"
type textarea "Meillä on mahtavat drinkit [GEOGRAPHIC_DATA]."
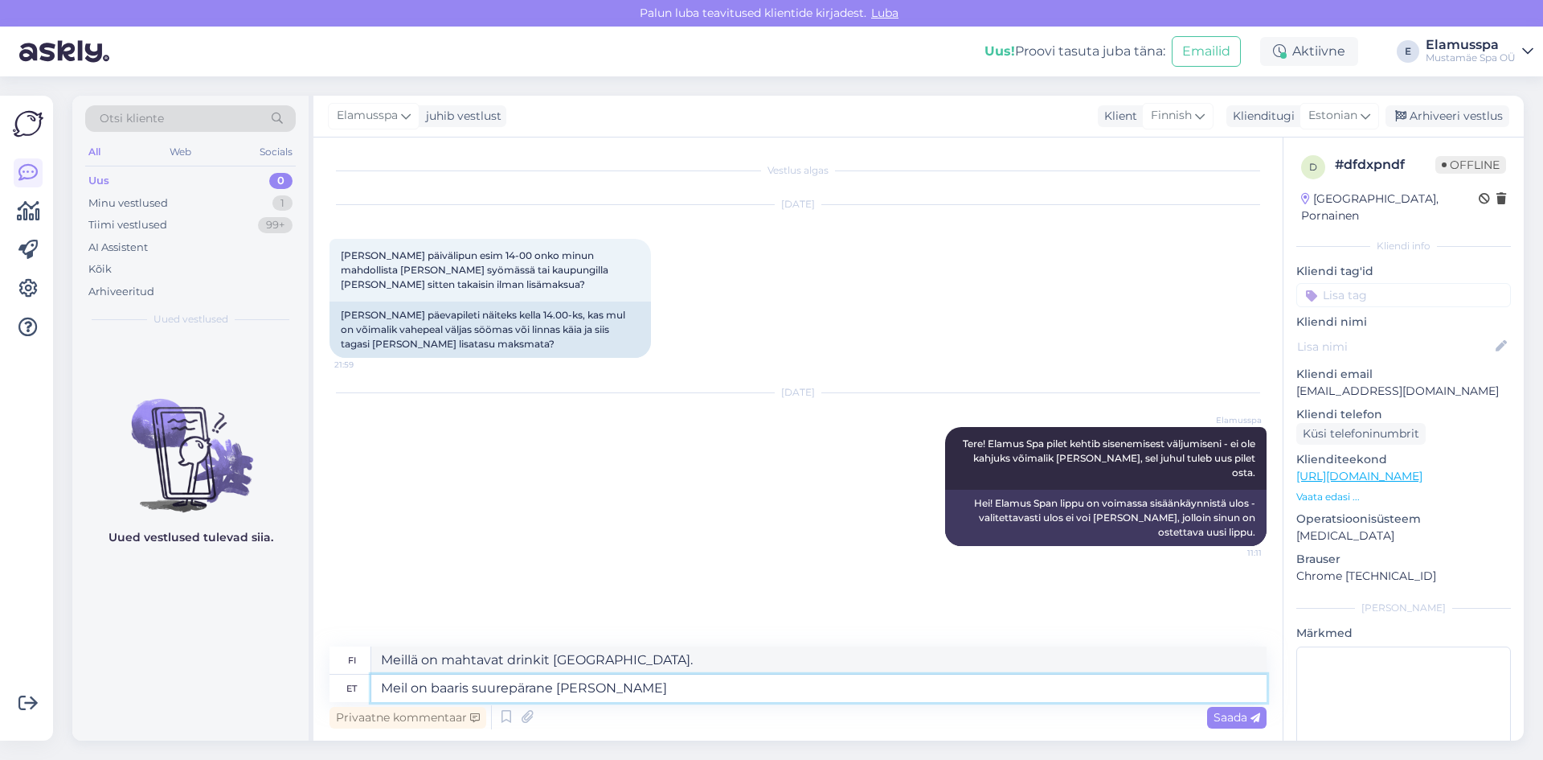
type textarea "Meil on baaris suurepärane [PERSON_NAME]"
type textarea "Meillä on loistava baari drinkeille ja"
type textarea "Meil on baaris suurepärane joogi- ja toid"
type textarea "Meillä on baarissa hyviä juomia ja ruokaa."
type textarea "Meil on baaris suurepärane joogi- ja toidumenüü,"
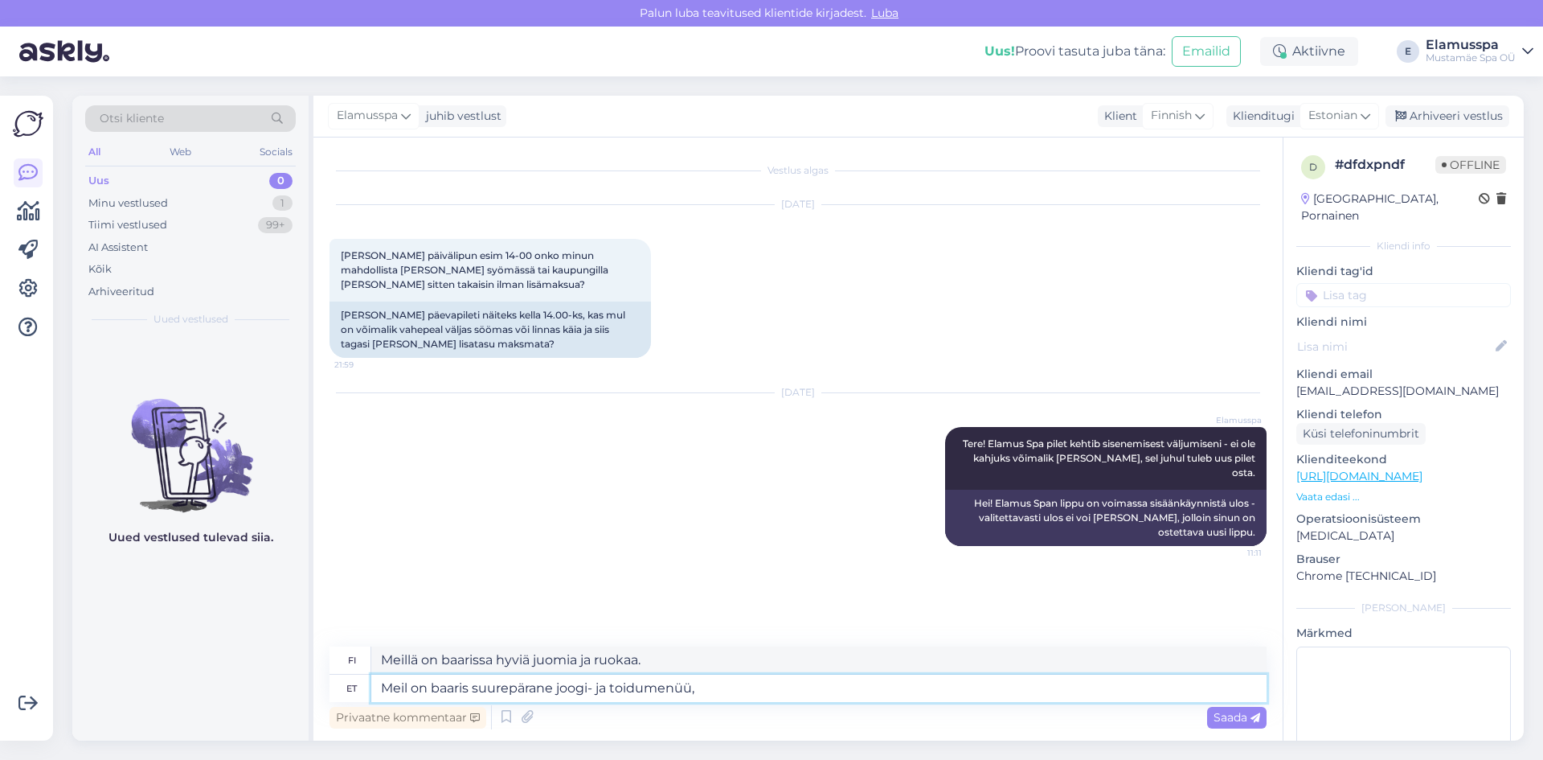
type textarea "Meillä on baarissa loistava juoma- ja ruokalista,"
type textarea "Meil on baaris suurepärane joogi- ja toidumenüü, meie juures"
type textarea "Meillä on loistava juoma- ja ruokalista baarissamme"
type textarea "Meil on baaris suurepärane joogi- ja toidumenüü, meie juures saab"
type textarea "Baarissamme on loistava juoma- ja ruokalista, [PERSON_NAME]"
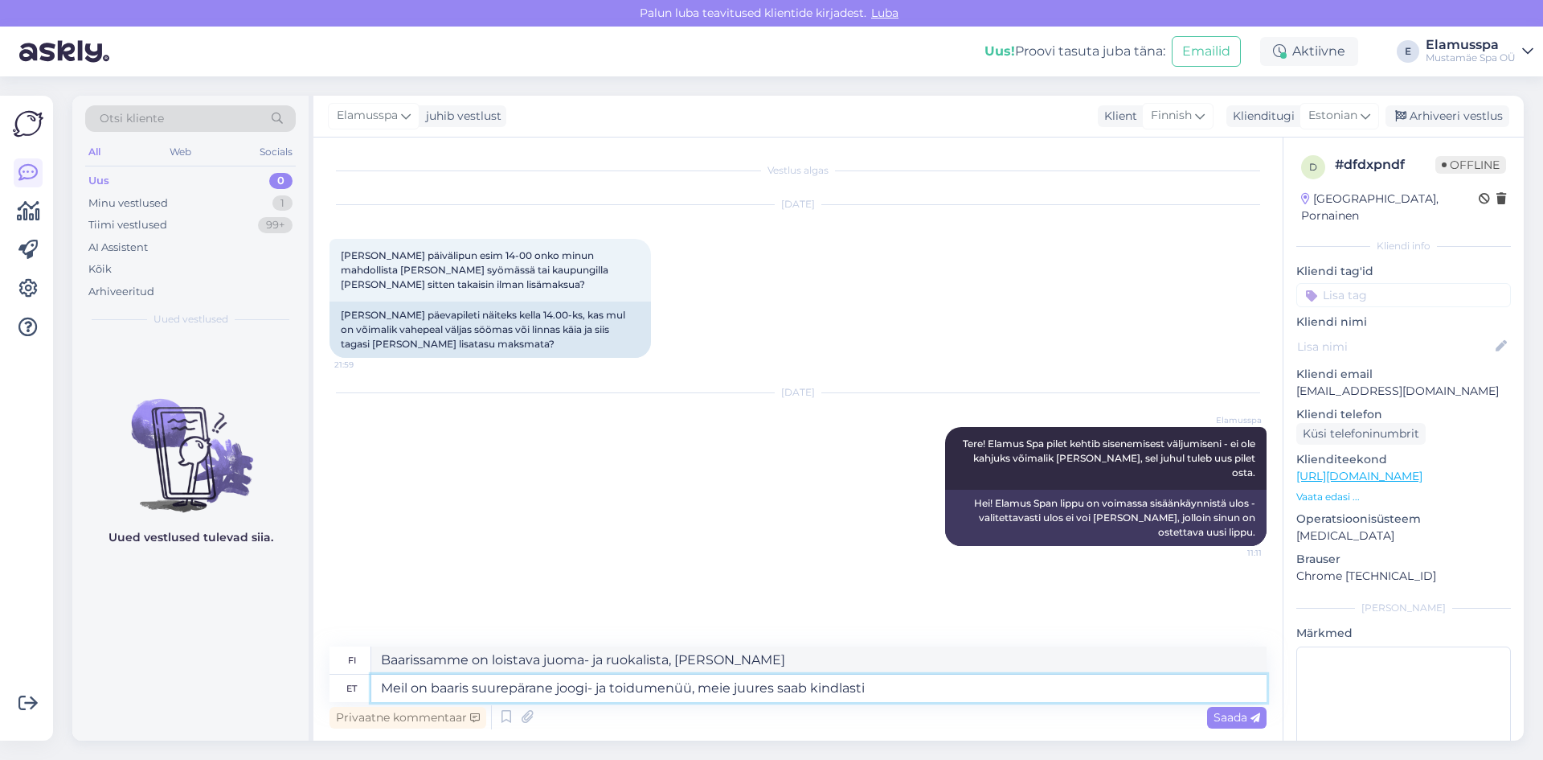
type textarea "Meil on baaris suurepärane joogi- ja toidumenüü, meie juures saab kindlasti"
type textarea "Baarissamme on loistava juoma- ja ruokalista, [PERSON_NAME] ehdottomasti nautti…"
type textarea "Meil on baaris suurepärane joogi- ja toidumenüü, meie juures saab kindlasti te"
type textarea "Baarissamme on loistava juoma- ja ruokalista, [PERSON_NAME] ehdottomasti nautti…"
type textarea "Meil on baaris suurepärane joogi- ja toidumenüü, meie juures saab kindlasti ter…"
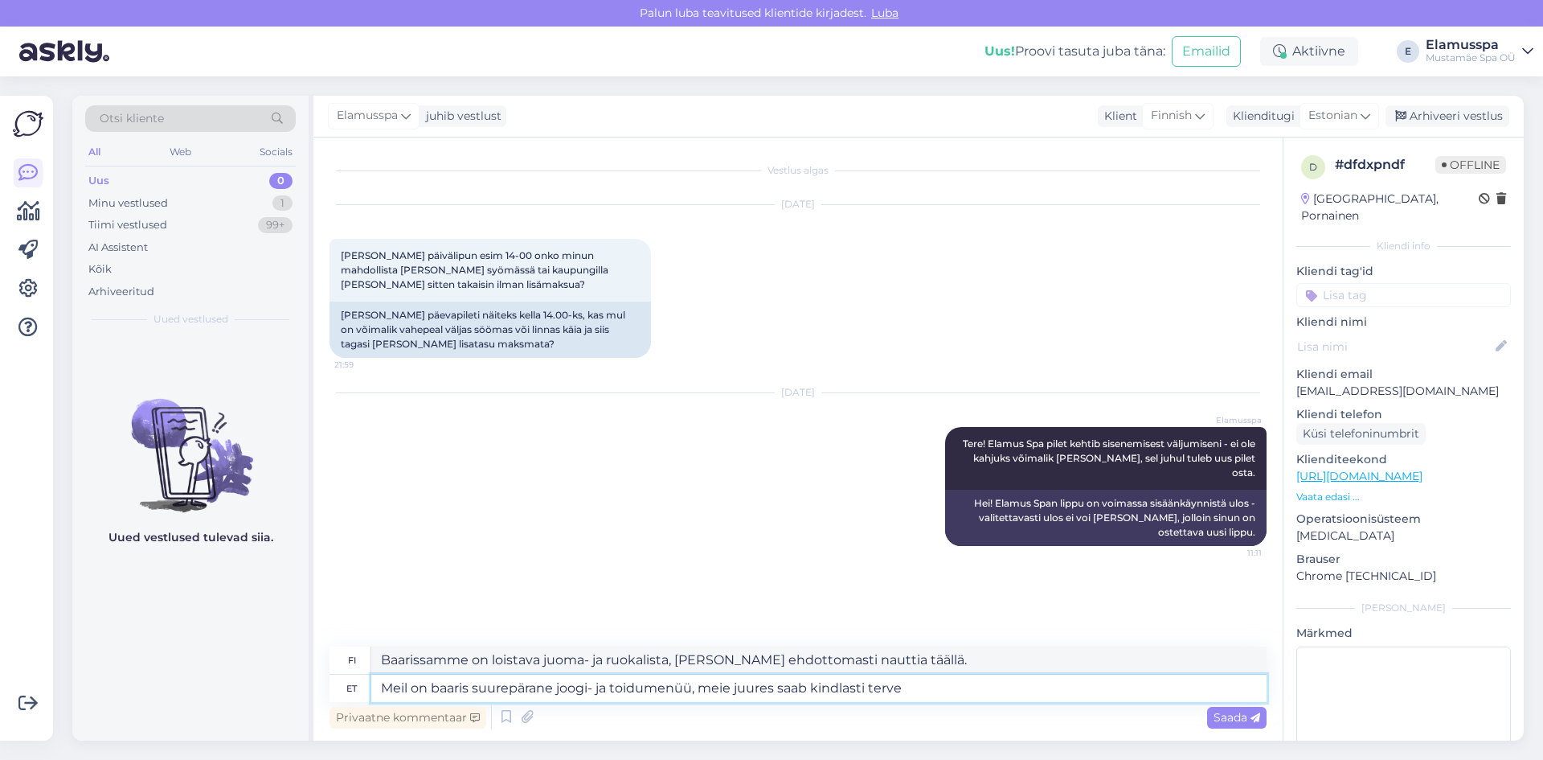
type textarea "Baarissamme on loistava juoma- ja ruokalista, joten täällä nautit varmasti terv…"
type textarea "Meil on baaris suurepärane joogi- ja toidumenüü, meie juures saab kindlasti ter…"
type textarea "Baarissamme on loistava juoma- ja ruokalista, [PERSON_NAME] ehdottomasti viettä…"
type textarea "Meil on baaris suurepärane joogi- ja toidumenüü, meie juures saab kindlasti ter…"
type textarea "Baarissamme on loistava juoma- ja ruokalista, [PERSON_NAME] ehdottomasti viettä…"
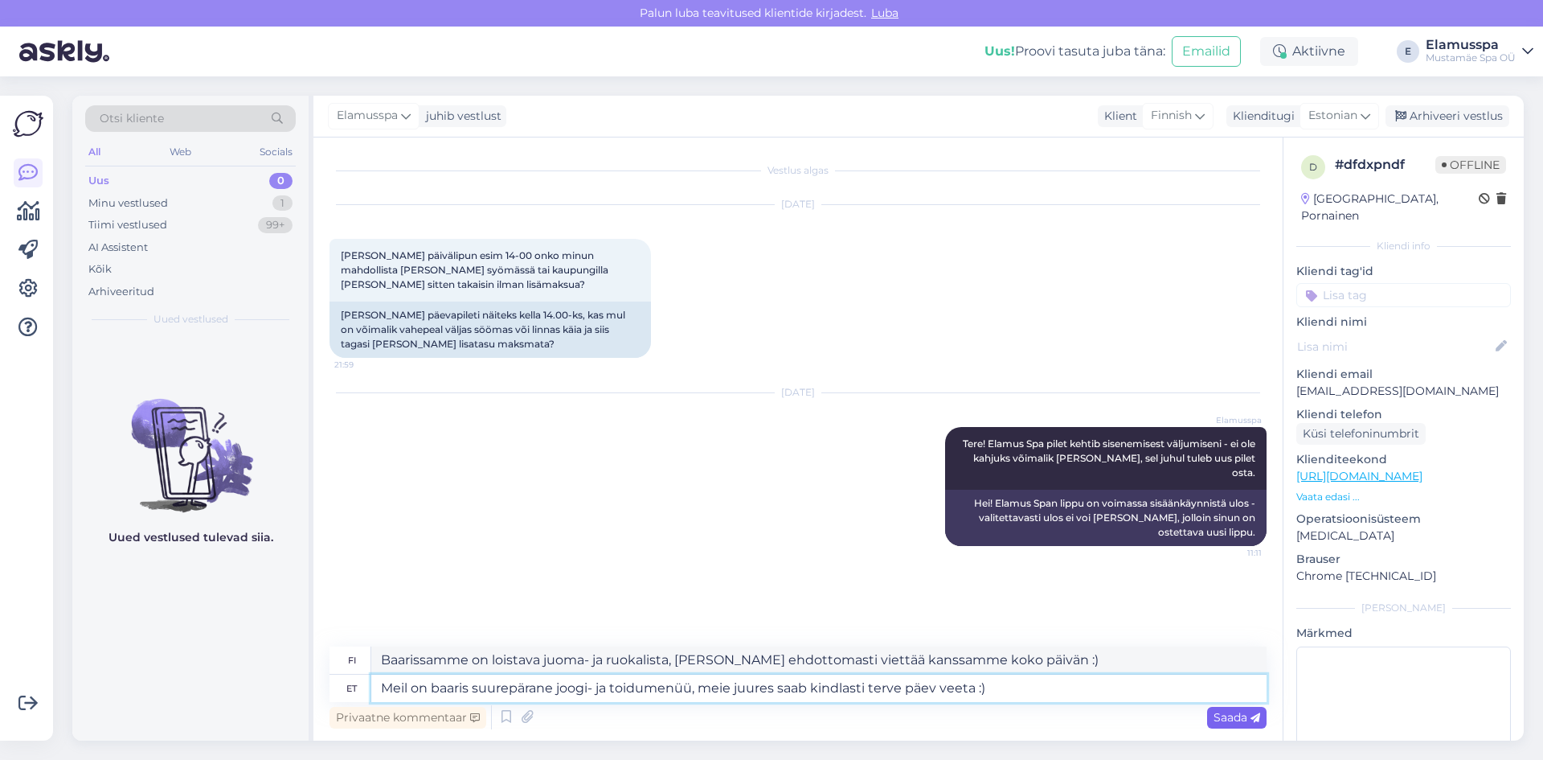
type textarea "Meil on baaris suurepärane joogi- ja toidumenüü, meie juures saab kindlasti ter…"
click at [1220, 719] on span "Saada" at bounding box center [1237, 717] width 47 height 14
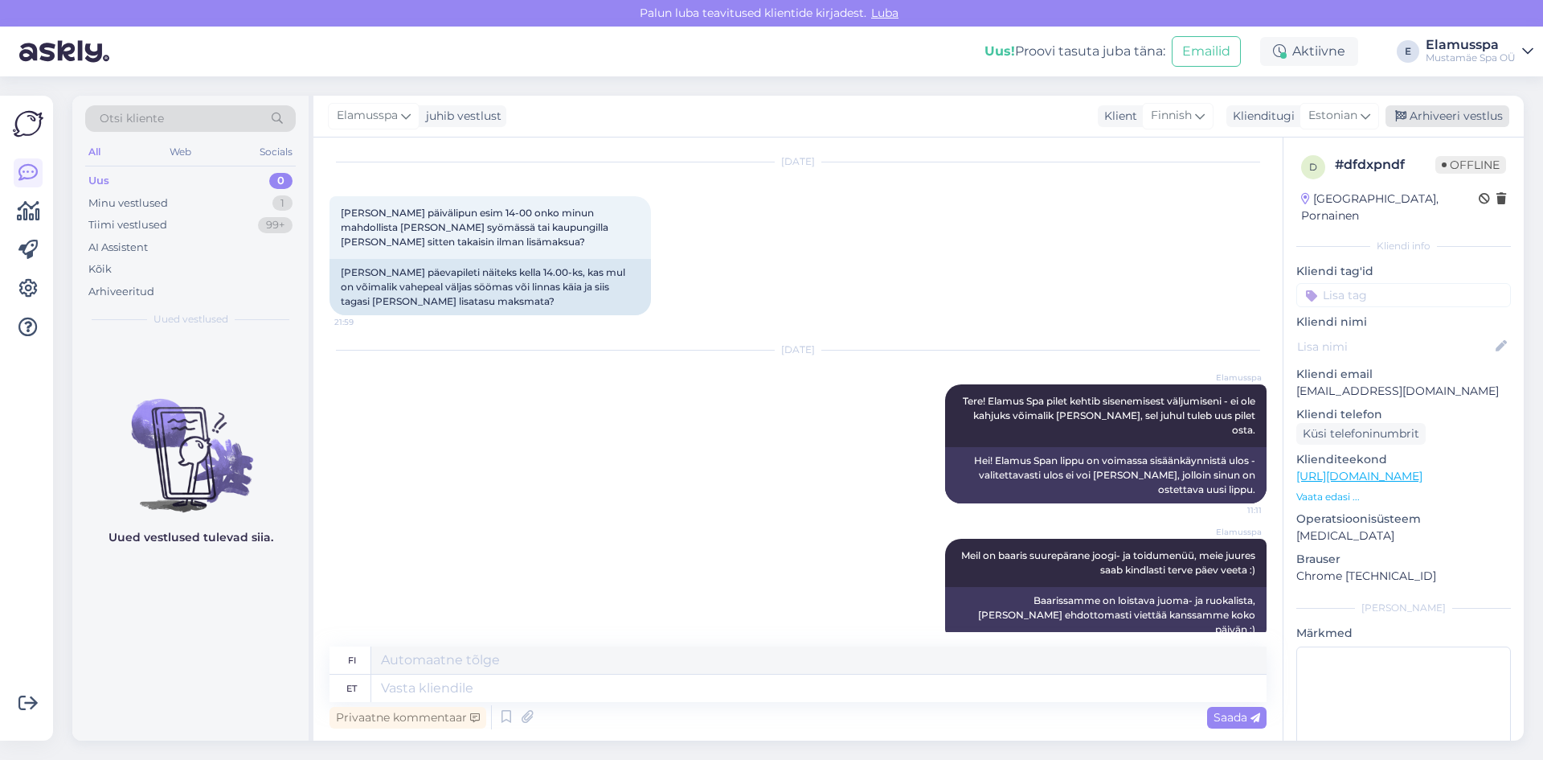
click at [1420, 117] on div "Arhiveeri vestlus" at bounding box center [1448, 116] width 124 height 22
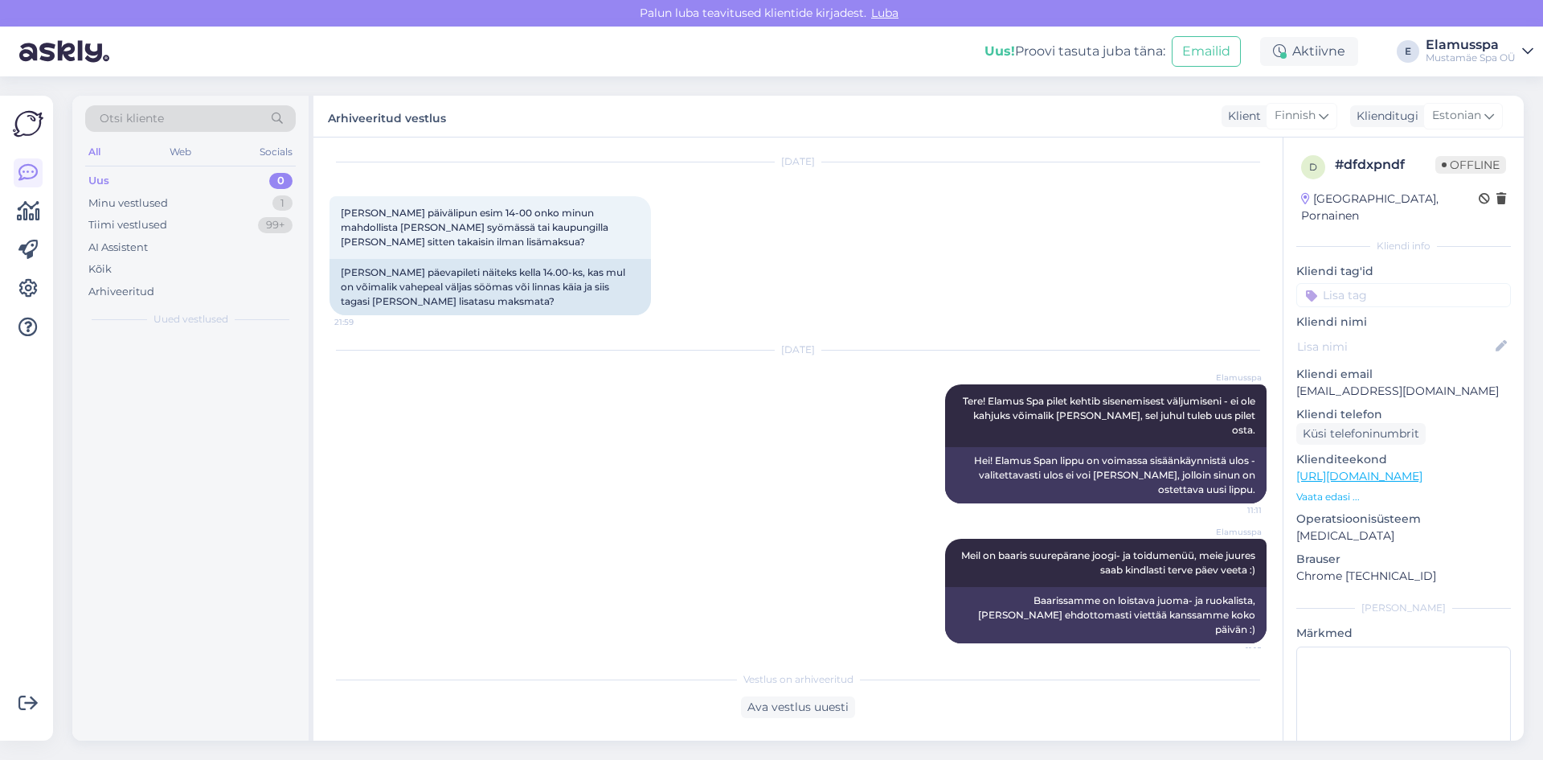
scroll to position [27, 0]
